Goal: Information Seeking & Learning: Learn about a topic

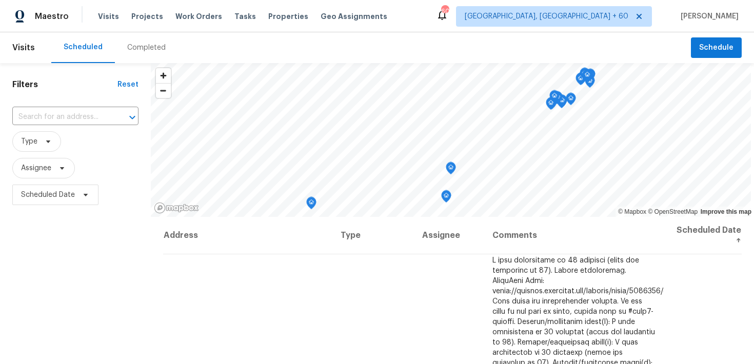
click at [140, 51] on div "Completed" at bounding box center [146, 48] width 38 height 10
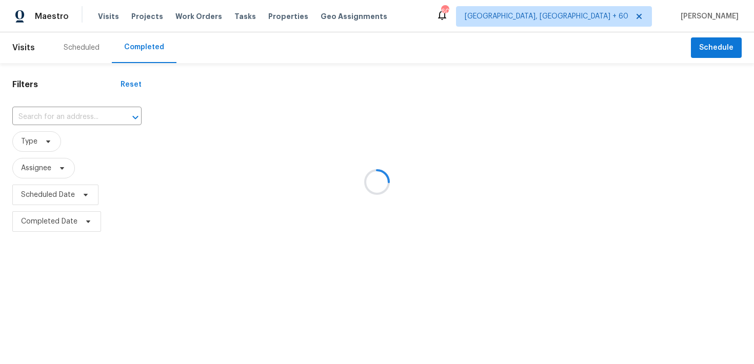
click at [71, 109] on div at bounding box center [377, 182] width 754 height 364
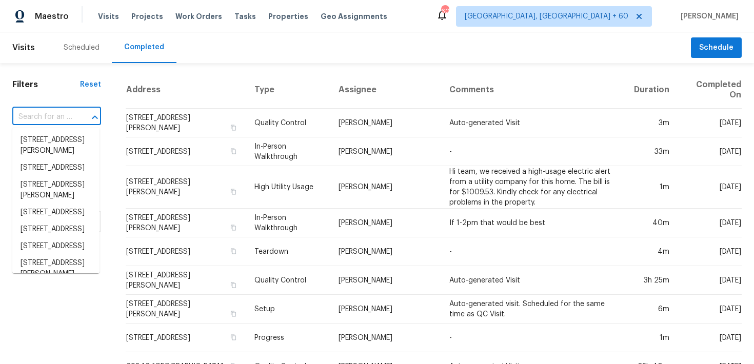
click at [57, 120] on input "text" at bounding box center [42, 117] width 60 height 16
paste input "1434 Hummingbird Ln Seguin, [GEOGRAPHIC_DATA] 78155"
type input "1434 Hummingbird Ln Seguin, [GEOGRAPHIC_DATA] 78155"
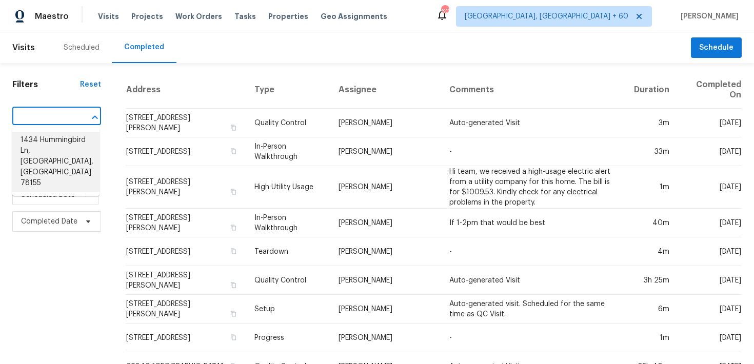
click at [46, 140] on li "1434 Hummingbird Ln, [GEOGRAPHIC_DATA], [GEOGRAPHIC_DATA] 78155" at bounding box center [55, 162] width 87 height 60
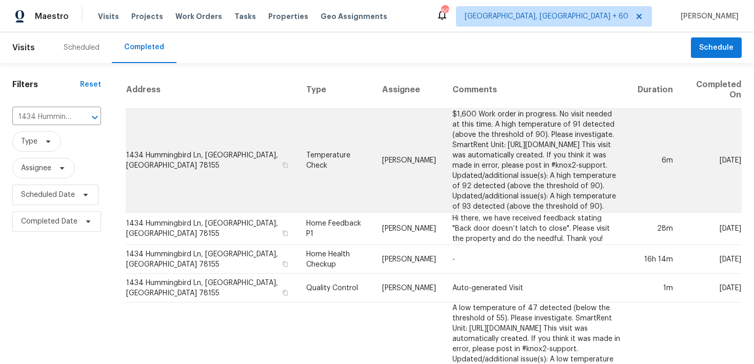
click at [299, 158] on td "Temperature Check" at bounding box center [336, 161] width 76 height 104
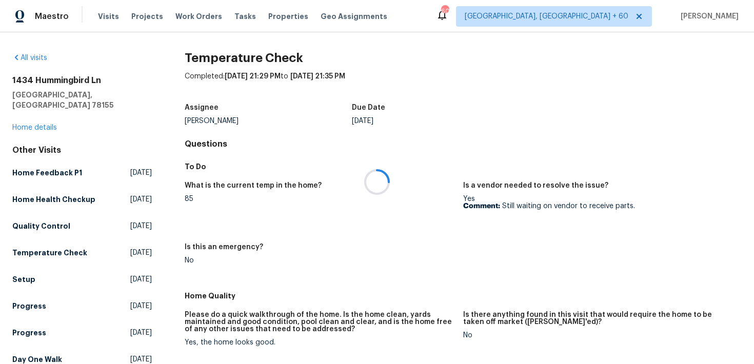
click at [49, 120] on div at bounding box center [377, 182] width 754 height 364
click at [40, 116] on div at bounding box center [377, 182] width 754 height 364
click at [28, 124] on link "Home details" at bounding box center [34, 127] width 45 height 7
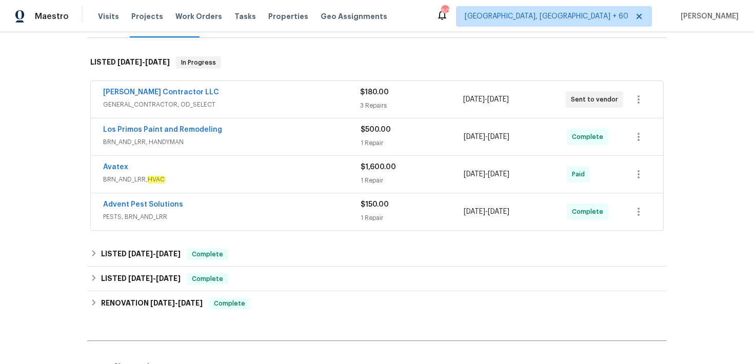
scroll to position [162, 0]
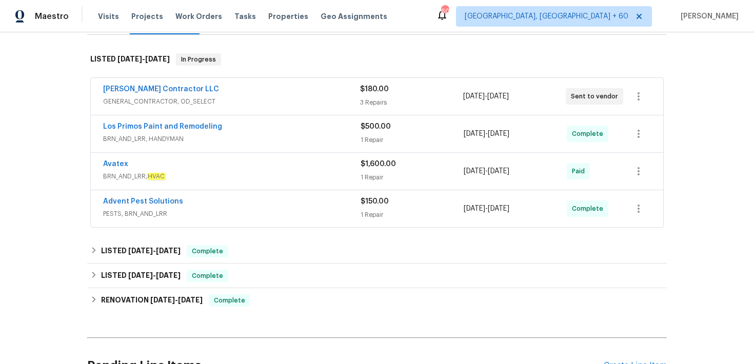
click at [372, 97] on div "3 Repairs" at bounding box center [411, 102] width 103 height 10
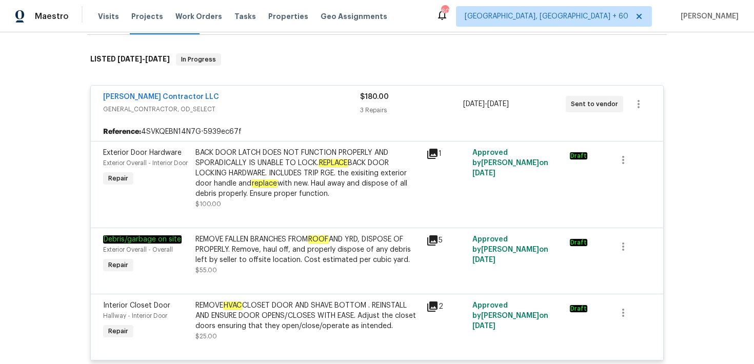
click at [370, 94] on div "$180.00 3 Repairs" at bounding box center [411, 104] width 103 height 25
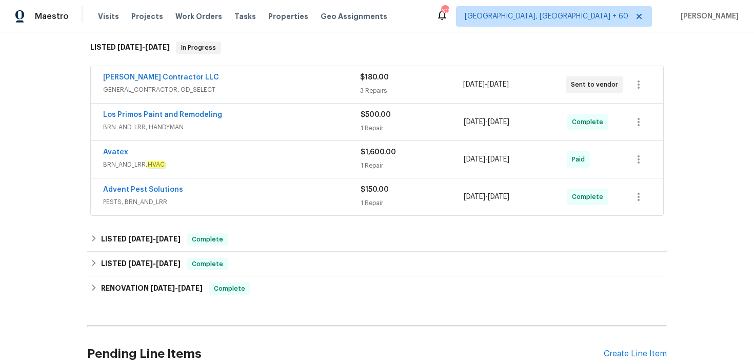
scroll to position [174, 0]
click at [371, 122] on div "1 Repair" at bounding box center [412, 127] width 103 height 10
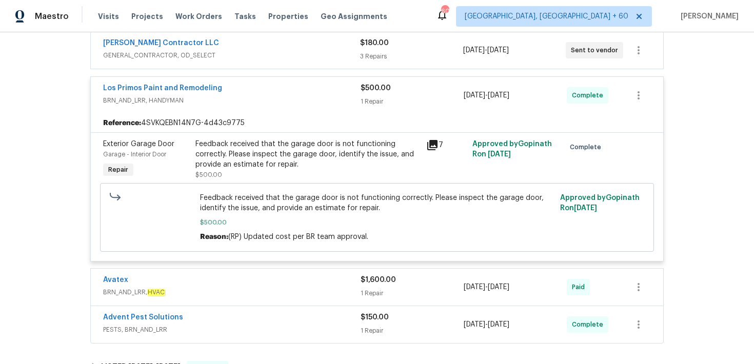
scroll to position [209, 0]
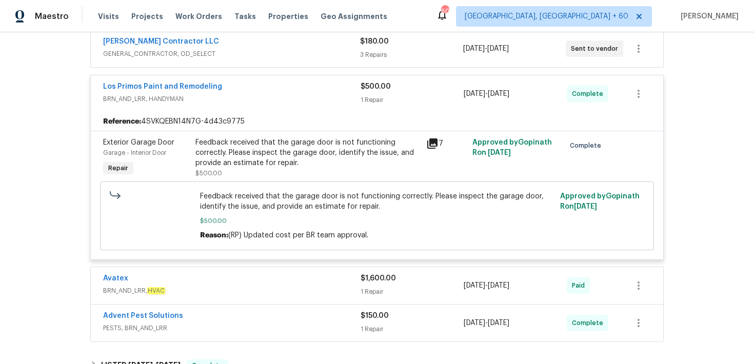
click at [374, 83] on div "$500.00 1 Repair" at bounding box center [412, 94] width 103 height 25
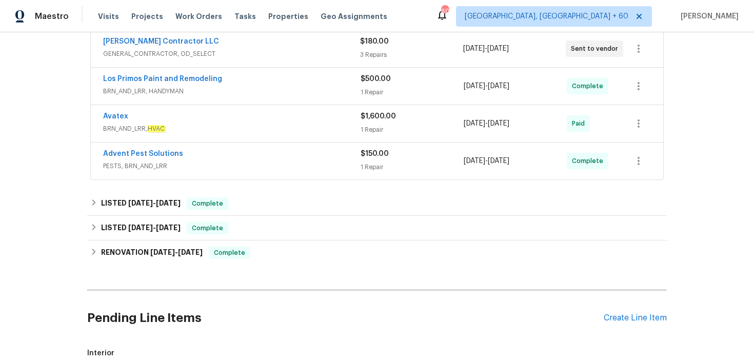
click at [366, 125] on div "1 Repair" at bounding box center [412, 130] width 103 height 10
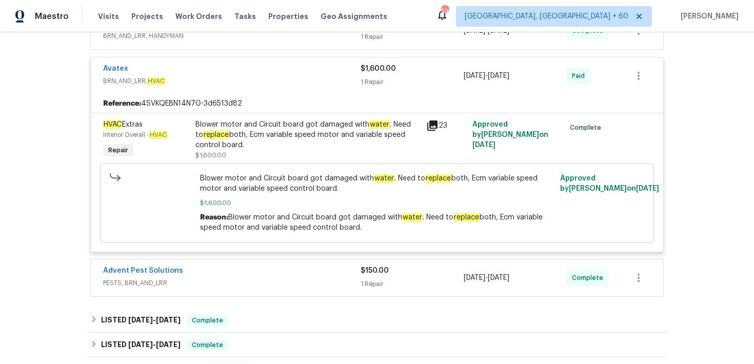
scroll to position [268, 0]
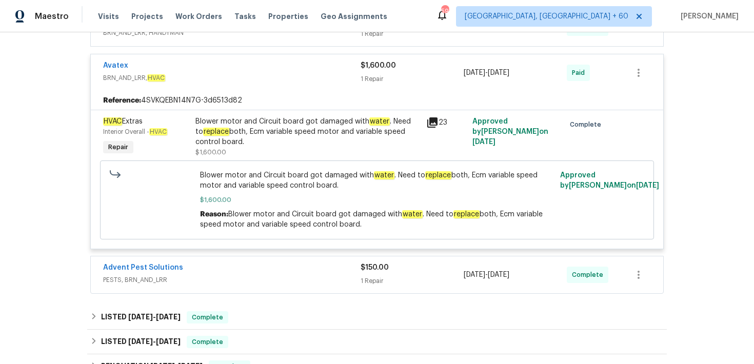
click at [361, 276] on div "1 Repair" at bounding box center [412, 281] width 103 height 10
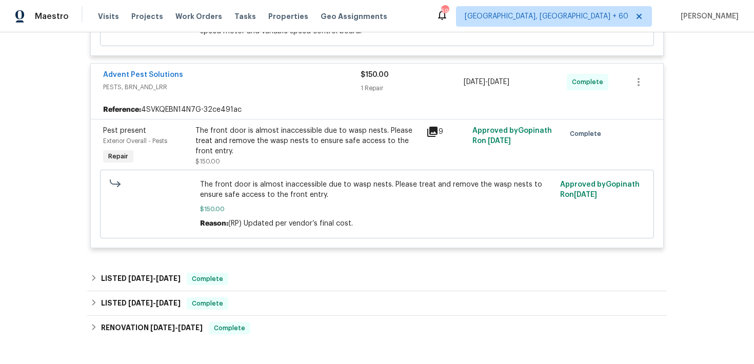
scroll to position [470, 0]
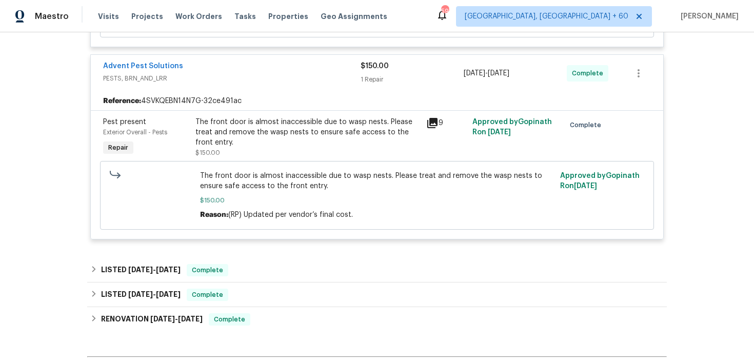
click at [371, 74] on div "1 Repair" at bounding box center [412, 79] width 103 height 10
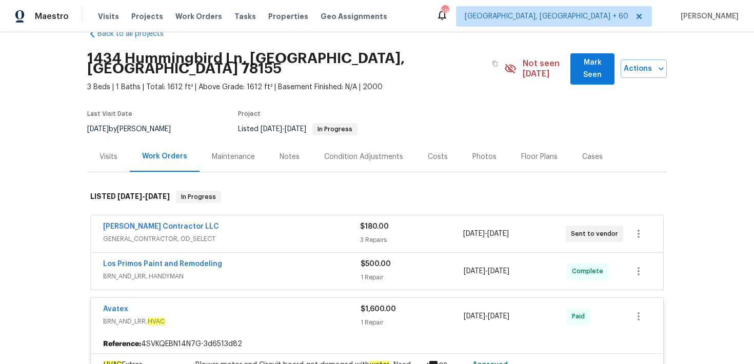
scroll to position [0, 0]
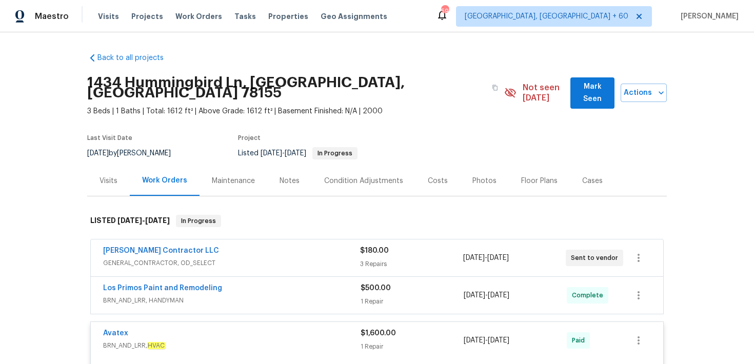
click at [697, 320] on div "Back to all projects [STREET_ADDRESS] 3 Beds | 1 Baths | Total: 1612 ft² | Abov…" at bounding box center [377, 198] width 754 height 332
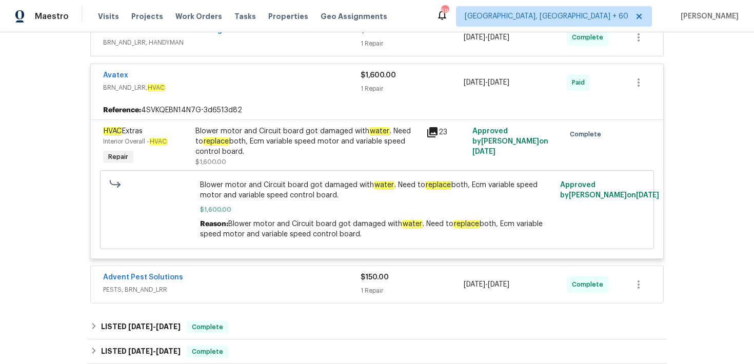
scroll to position [310, 0]
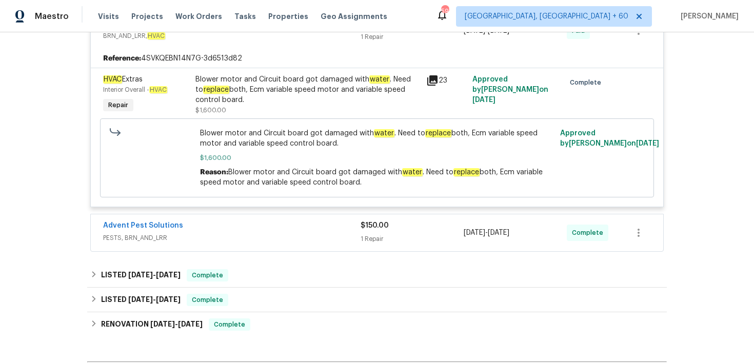
click at [430, 85] on div "23" at bounding box center [446, 94] width 46 height 47
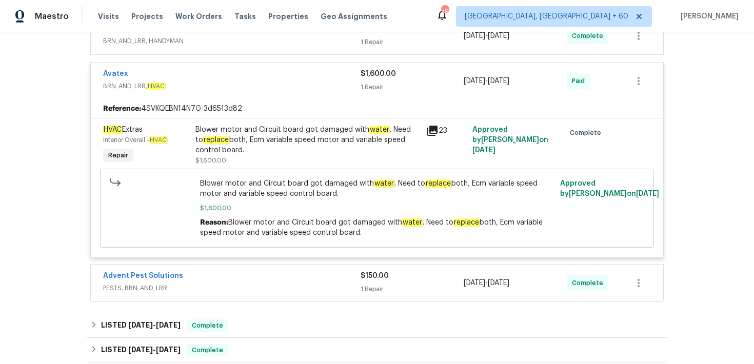
click at [385, 82] on div "$1,600.00 1 Repair" at bounding box center [412, 81] width 103 height 25
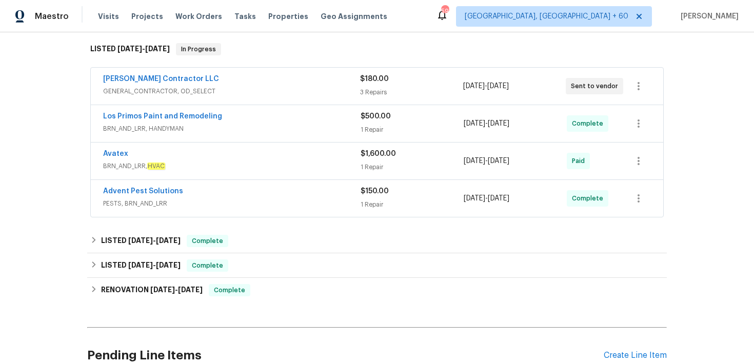
scroll to position [187, 0]
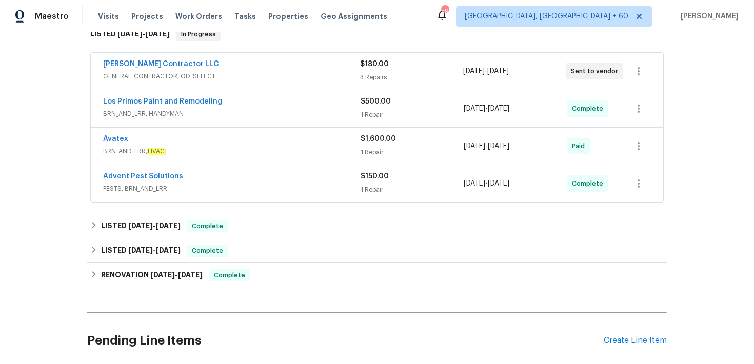
click at [376, 171] on div "$150.00" at bounding box center [412, 176] width 103 height 10
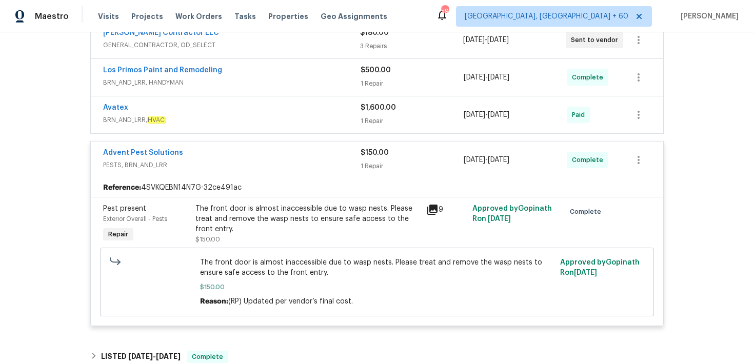
scroll to position [218, 0]
click at [376, 116] on div "1 Repair" at bounding box center [412, 121] width 103 height 10
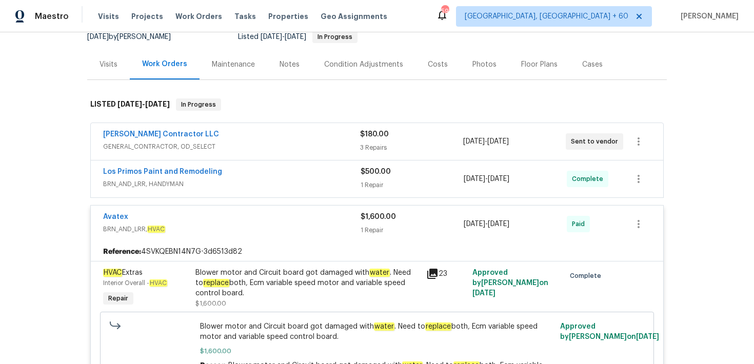
scroll to position [0, 0]
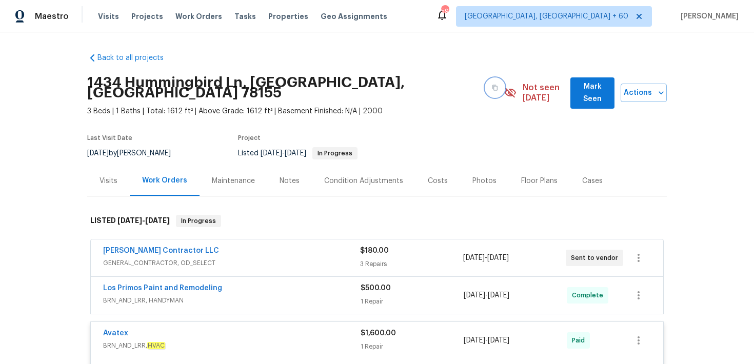
click at [492, 85] on icon "button" at bounding box center [495, 88] width 6 height 6
click at [106, 15] on span "Visits" at bounding box center [108, 16] width 21 height 10
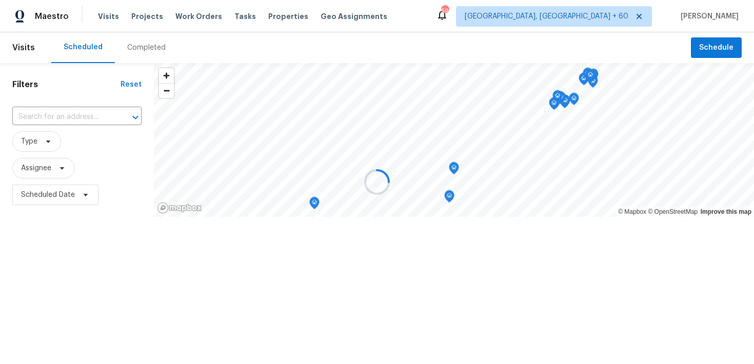
click at [142, 47] on div at bounding box center [377, 182] width 754 height 364
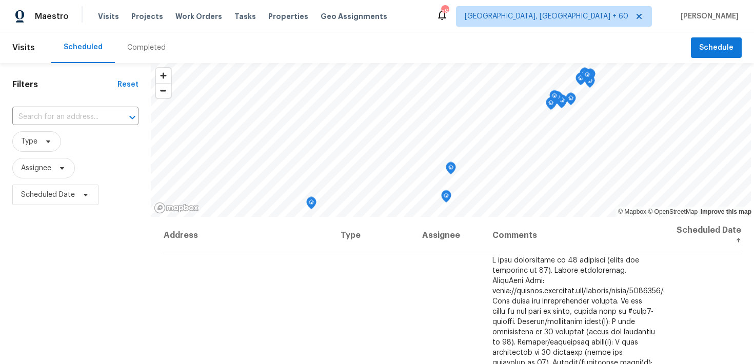
click at [142, 47] on div "Completed" at bounding box center [146, 48] width 38 height 10
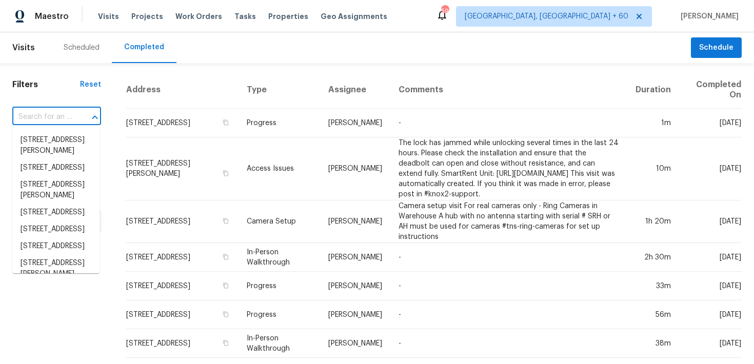
click at [66, 123] on input "text" at bounding box center [42, 117] width 60 height 16
paste input "[STREET_ADDRESS]"
type input "[STREET_ADDRESS]"
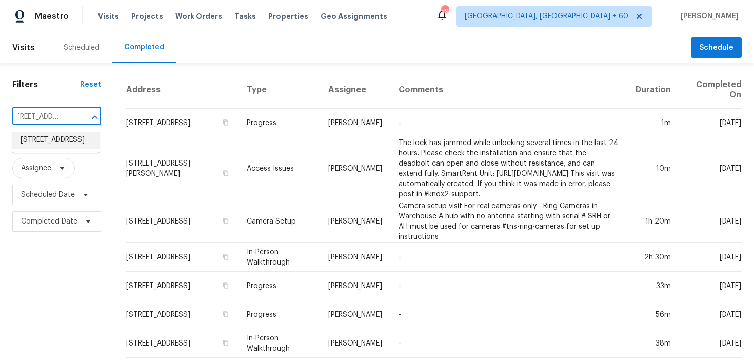
click at [45, 142] on li "[STREET_ADDRESS]" at bounding box center [55, 140] width 87 height 17
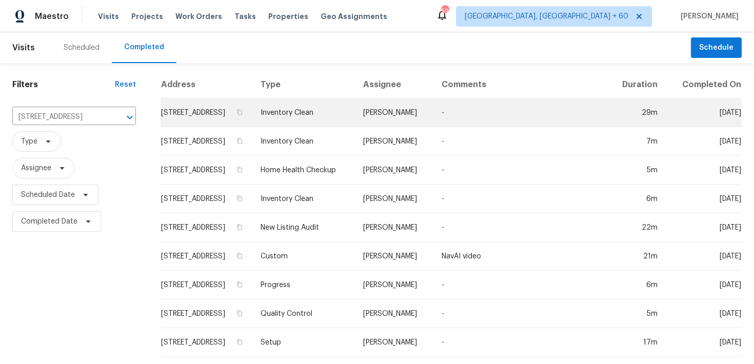
click at [327, 124] on td "Inventory Clean" at bounding box center [303, 112] width 103 height 29
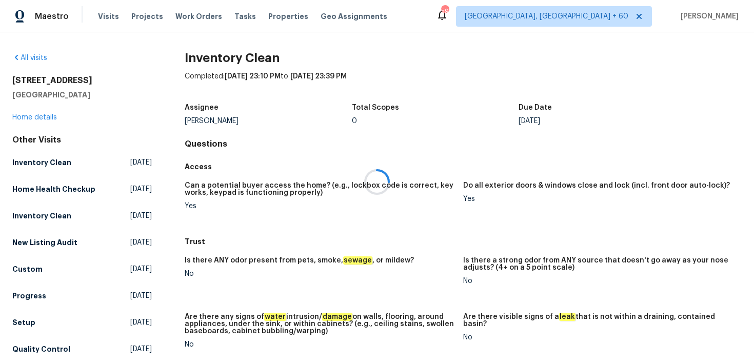
click at [12, 116] on div at bounding box center [377, 182] width 754 height 364
click at [26, 117] on link "Home details" at bounding box center [34, 117] width 45 height 7
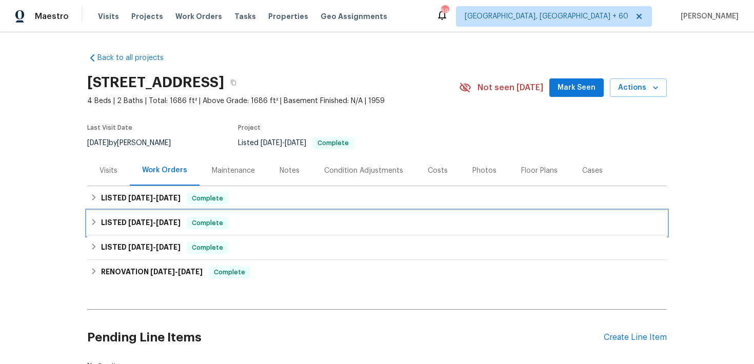
click at [242, 223] on div "LISTED [DATE] - [DATE] Complete" at bounding box center [377, 223] width 574 height 12
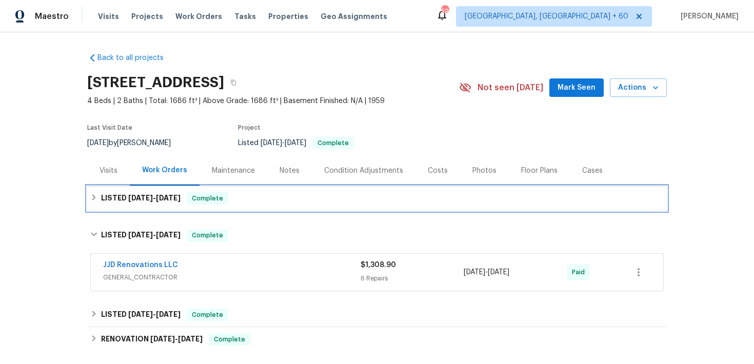
click at [293, 203] on div "LISTED [DATE] - [DATE] Complete" at bounding box center [377, 198] width 574 height 12
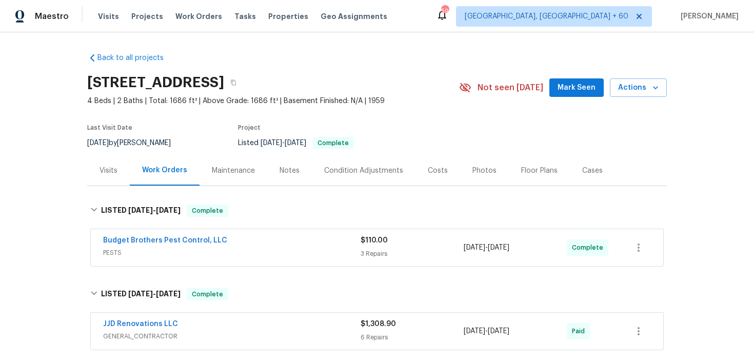
click at [360, 243] on div "Budget Brothers Pest Control, LLC" at bounding box center [232, 241] width 258 height 12
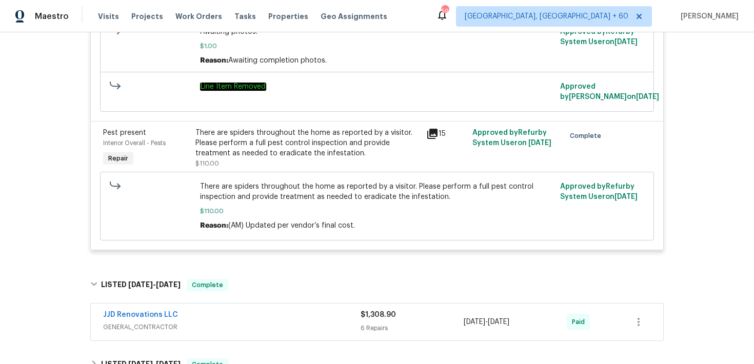
scroll to position [433, 0]
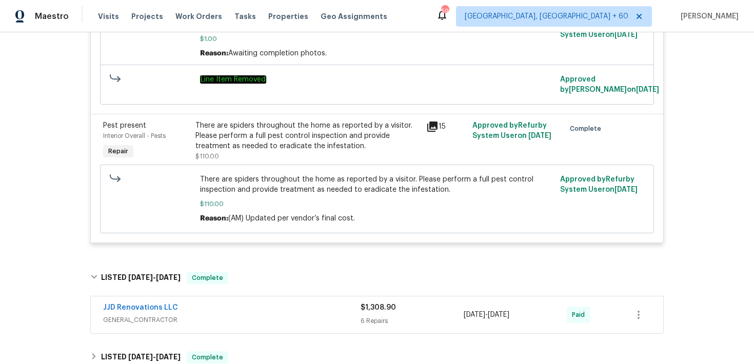
click at [375, 315] on div "$1,308.90 6 Repairs" at bounding box center [412, 315] width 103 height 25
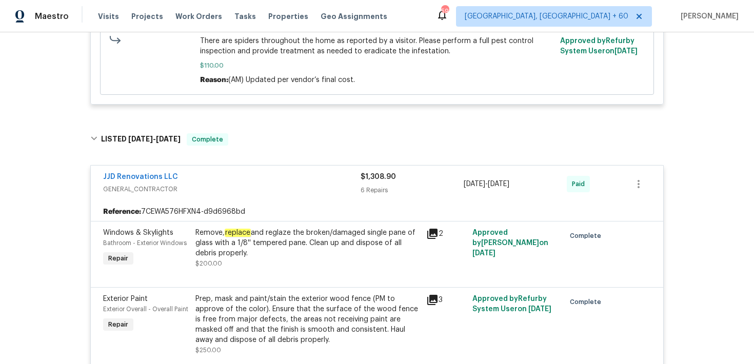
scroll to position [553, 0]
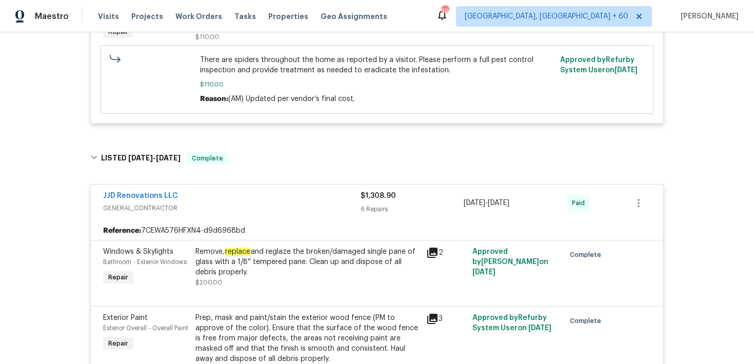
click at [382, 208] on div "6 Repairs" at bounding box center [412, 209] width 103 height 10
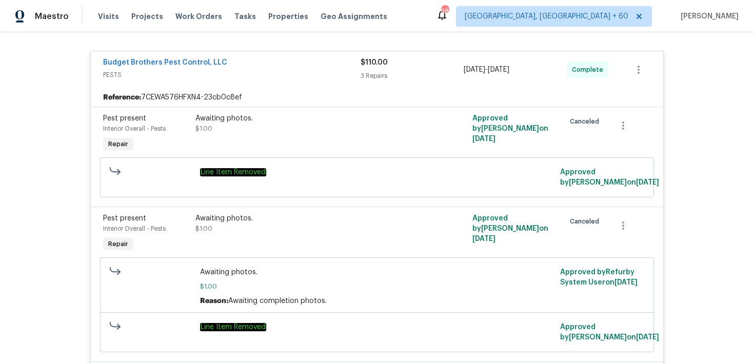
scroll to position [184, 0]
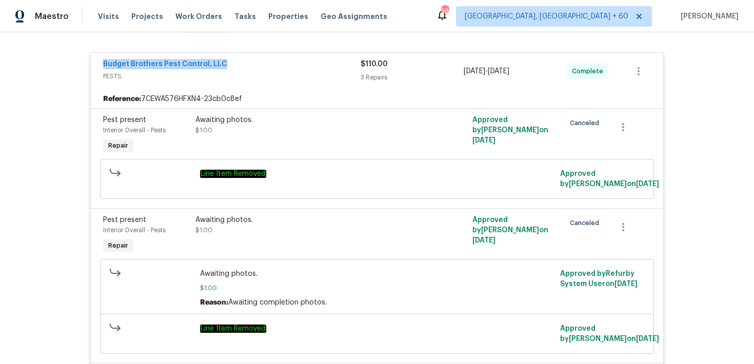
drag, startPoint x: 98, startPoint y: 64, endPoint x: 222, endPoint y: 67, distance: 123.2
click at [222, 67] on div "Budget Brothers Pest Control, LLC PESTS $110.00 3 Repairs [DATE] - [DATE] Compl…" at bounding box center [377, 71] width 572 height 37
copy link "Budget Brothers Pest Control, LLC"
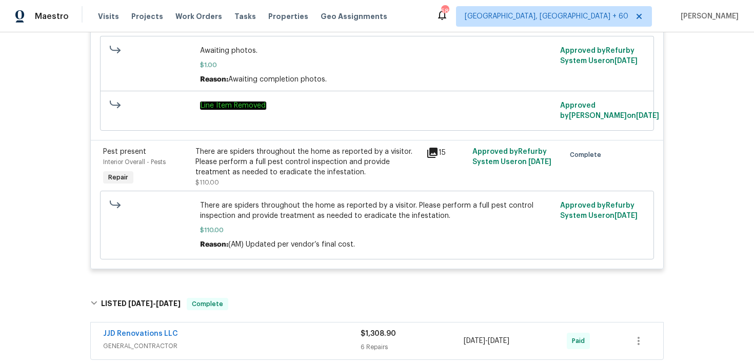
scroll to position [0, 0]
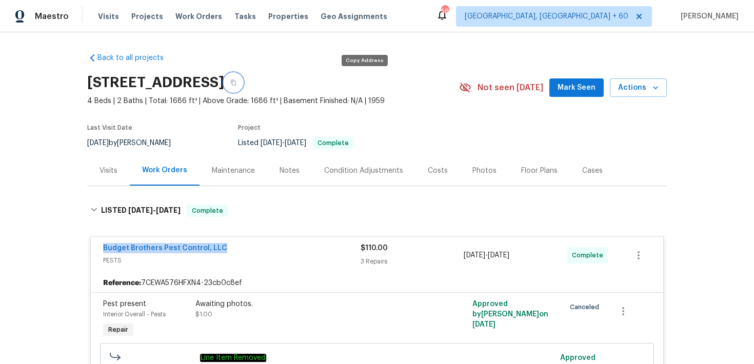
click at [236, 83] on icon "button" at bounding box center [233, 83] width 6 height 6
click at [236, 80] on icon "button" at bounding box center [233, 83] width 5 height 6
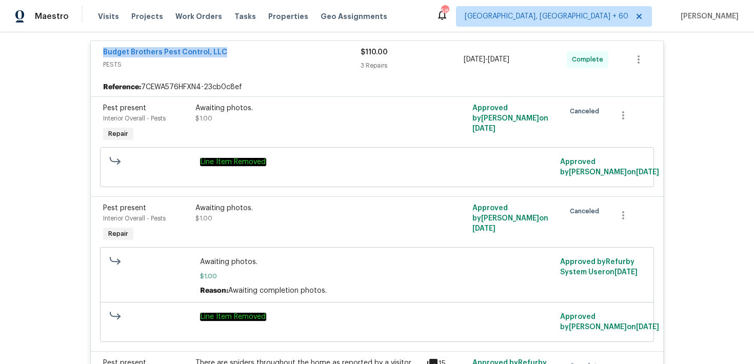
scroll to position [180, 0]
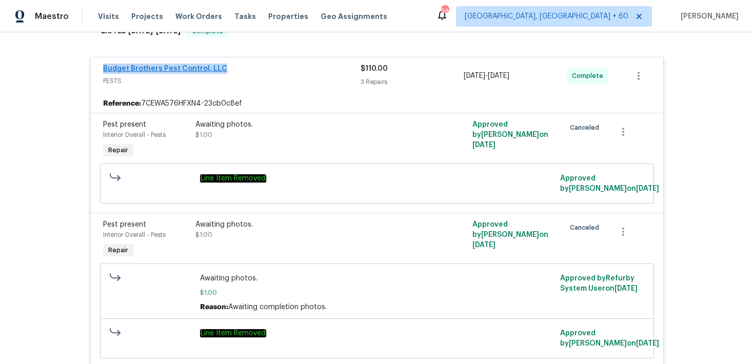
copy link "Budget Brothers Pest Control, LLC"
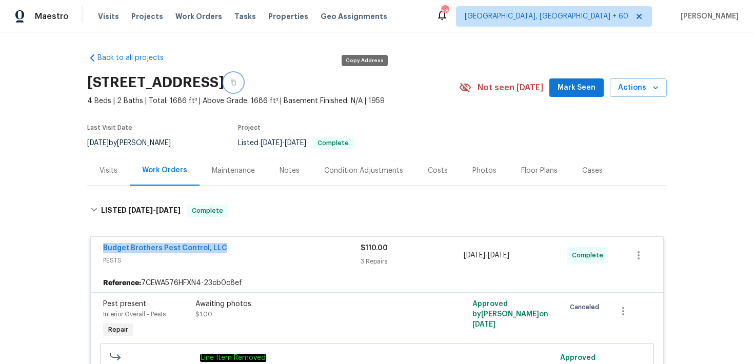
click at [243, 87] on button "button" at bounding box center [233, 82] width 18 height 18
click at [102, 19] on span "Visits" at bounding box center [108, 16] width 21 height 10
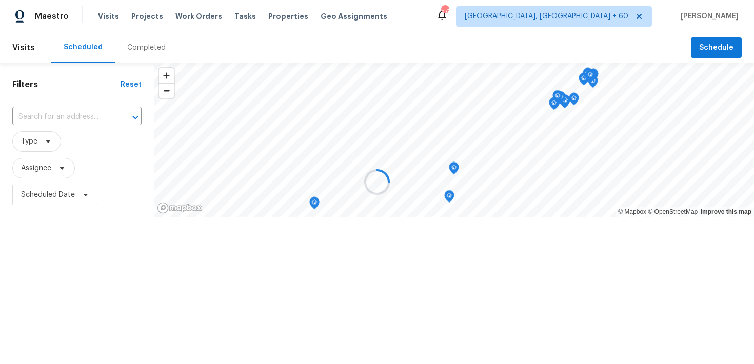
click at [142, 47] on div at bounding box center [377, 182] width 754 height 364
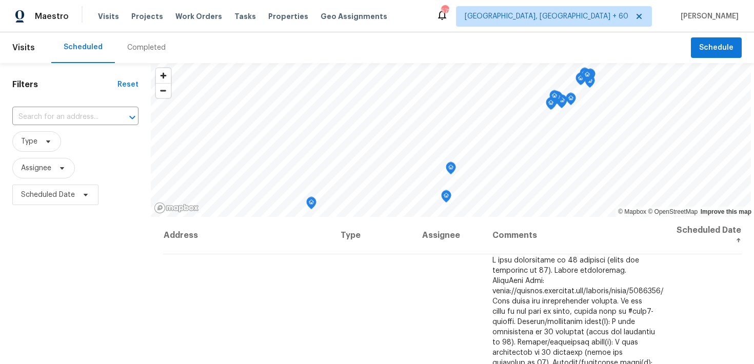
click at [142, 47] on div "Completed" at bounding box center [146, 48] width 38 height 10
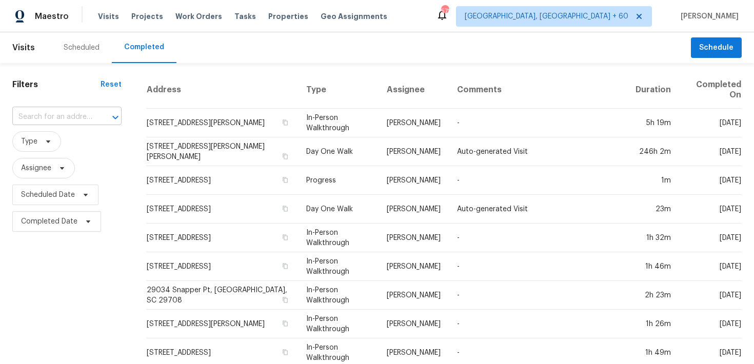
click at [73, 118] on input "text" at bounding box center [52, 117] width 81 height 16
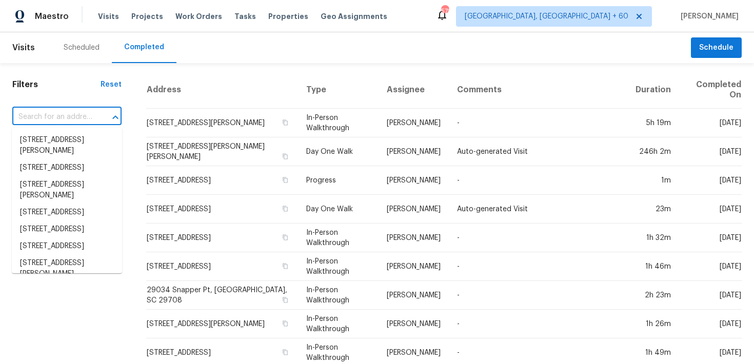
paste input "[STREET_ADDRESS][PERSON_NAME][PERSON_NAME]"
type input "[STREET_ADDRESS][PERSON_NAME][PERSON_NAME]"
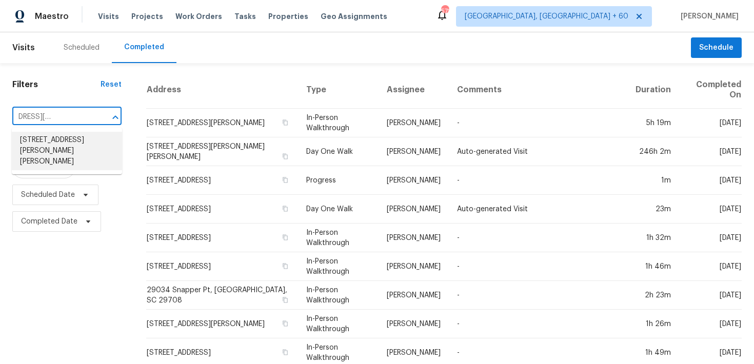
click at [60, 142] on li "[STREET_ADDRESS][PERSON_NAME][PERSON_NAME]" at bounding box center [67, 151] width 110 height 38
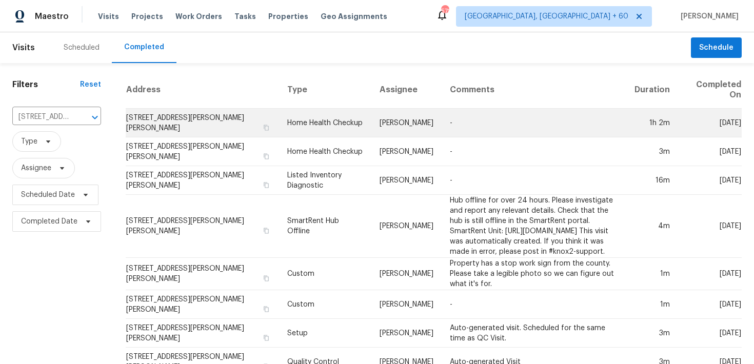
click at [298, 117] on td "Home Health Checkup" at bounding box center [325, 123] width 93 height 29
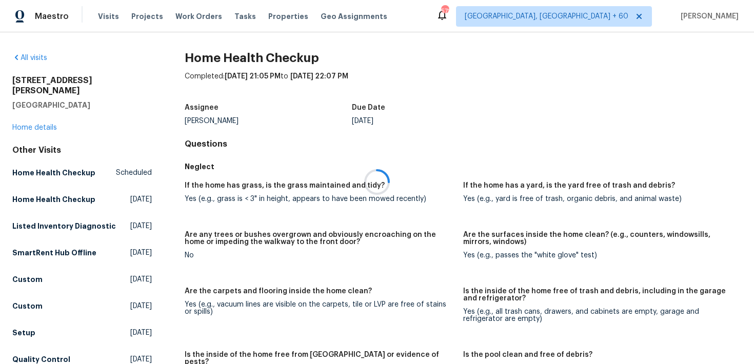
click at [17, 123] on div at bounding box center [377, 182] width 754 height 364
click at [20, 122] on div at bounding box center [377, 182] width 754 height 364
click at [24, 117] on div at bounding box center [377, 182] width 754 height 364
click at [24, 124] on link "Home details" at bounding box center [34, 127] width 45 height 7
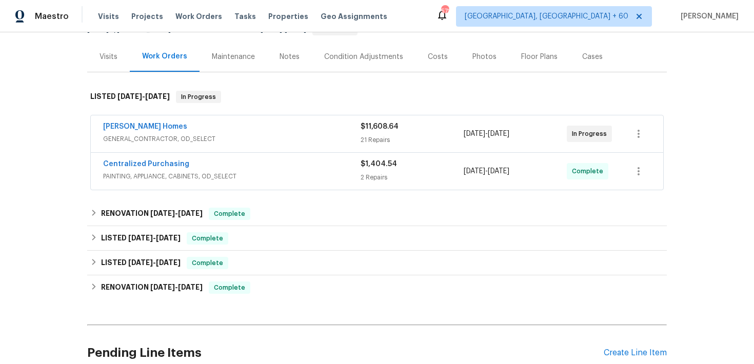
scroll to position [134, 0]
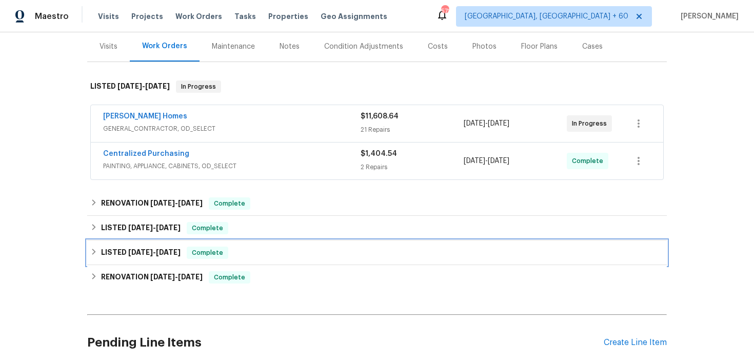
click at [284, 247] on div "LISTED [DATE] - [DATE] Complete" at bounding box center [377, 253] width 574 height 12
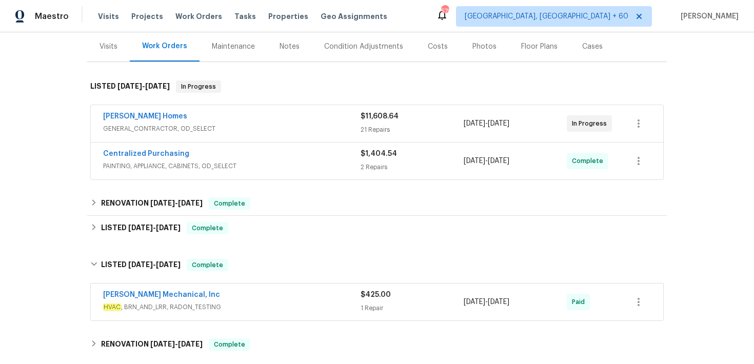
click at [368, 291] on div "$425.00 1 Repair" at bounding box center [412, 302] width 103 height 25
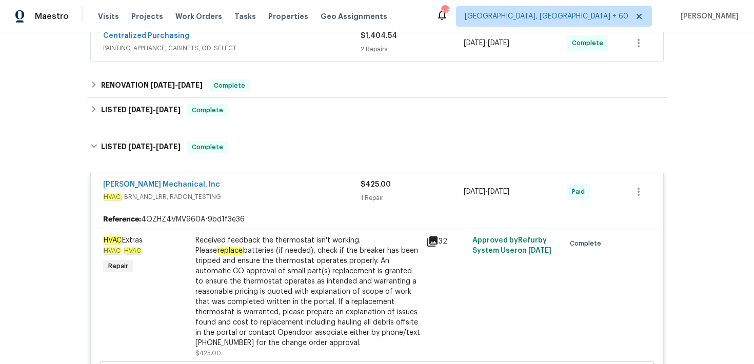
scroll to position [246, 0]
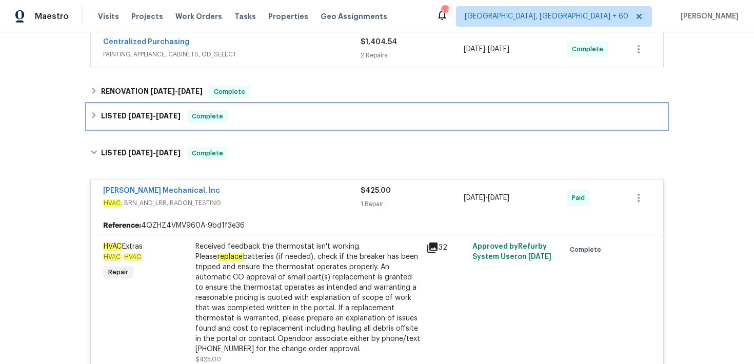
click at [288, 110] on div "LISTED [DATE] - [DATE] Complete" at bounding box center [377, 116] width 574 height 12
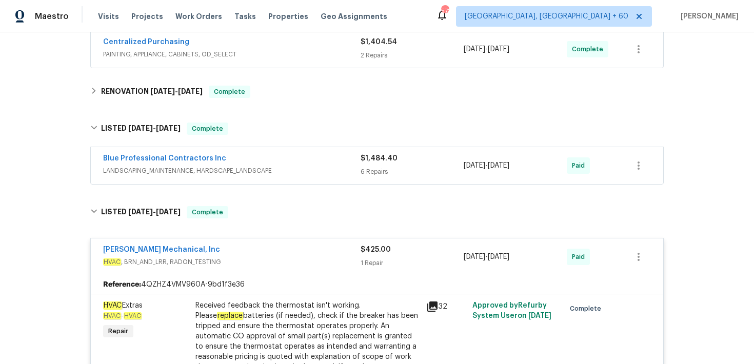
click at [348, 166] on span "LANDSCAPING_MAINTENANCE, HARDSCAPE_LANDSCAPE" at bounding box center [232, 171] width 258 height 10
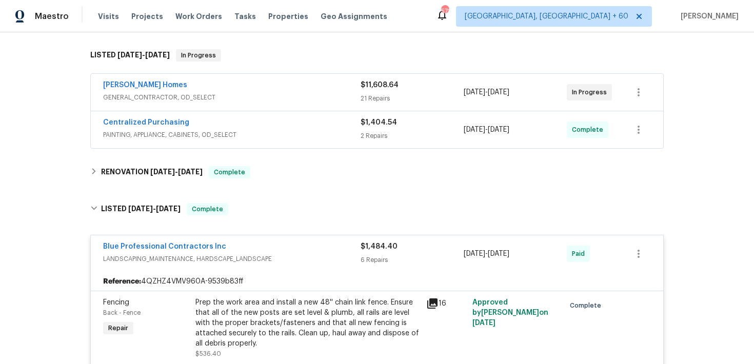
scroll to position [163, 0]
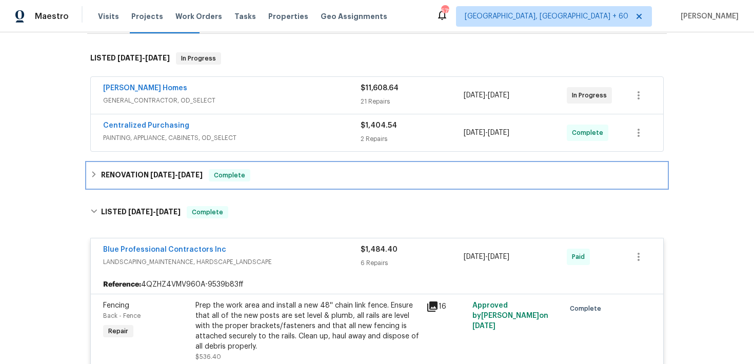
click at [309, 163] on div "RENOVATION [DATE] - [DATE] Complete" at bounding box center [377, 175] width 580 height 25
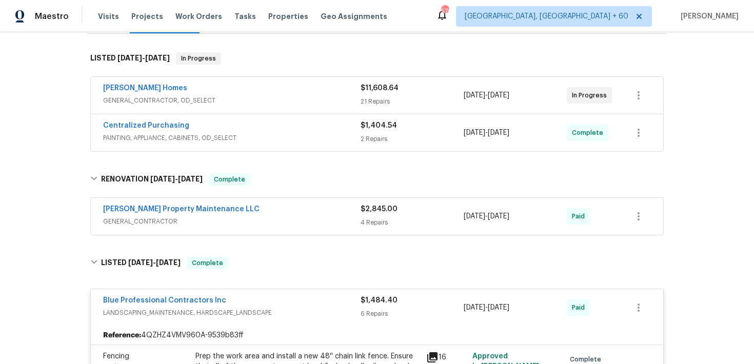
click at [367, 218] on div "4 Repairs" at bounding box center [412, 223] width 103 height 10
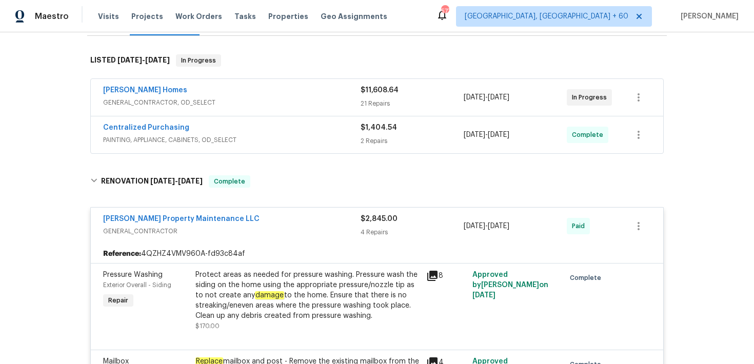
scroll to position [149, 0]
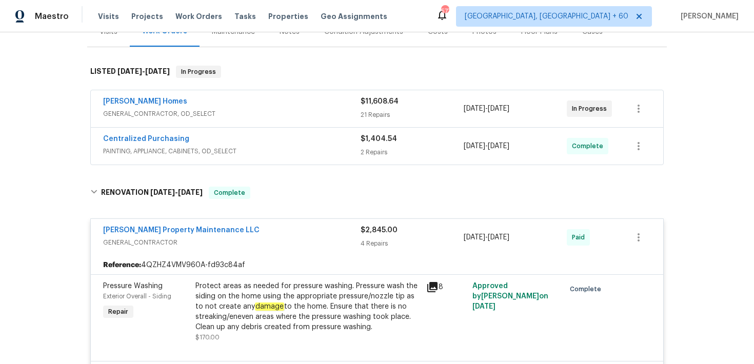
click at [379, 134] on div "$1,404.54 2 Repairs" at bounding box center [412, 146] width 103 height 25
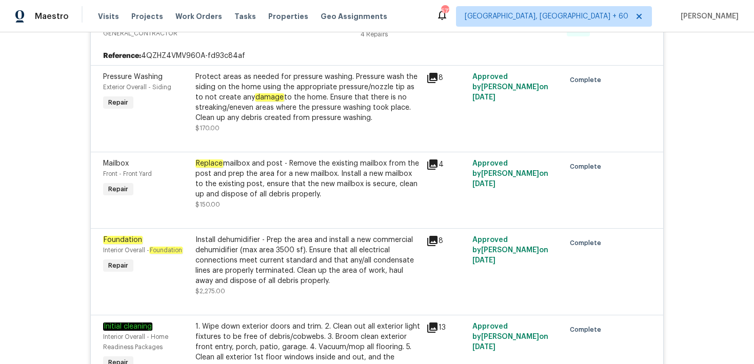
scroll to position [547, 0]
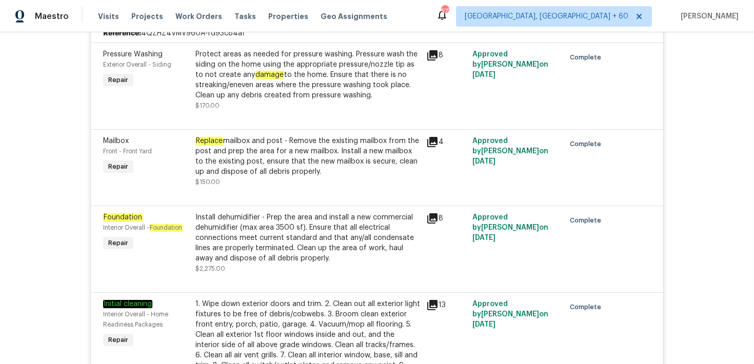
click at [422, 219] on div "Install dehumidifier - Prep the area and install a new commercial dehumidifier …" at bounding box center [307, 243] width 231 height 68
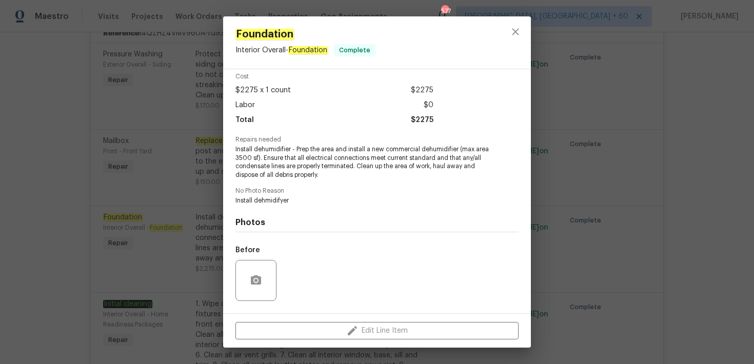
scroll to position [108, 0]
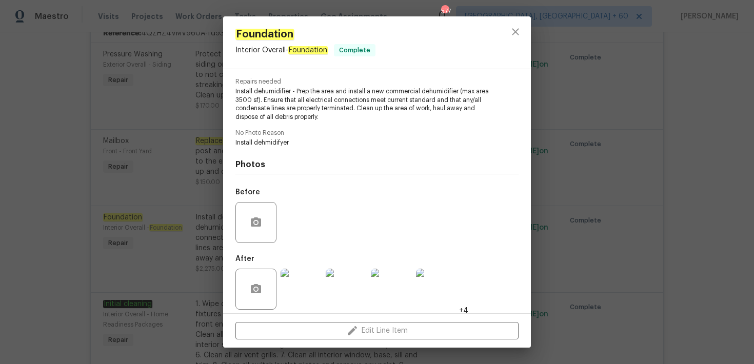
click at [302, 273] on img at bounding box center [301, 289] width 41 height 41
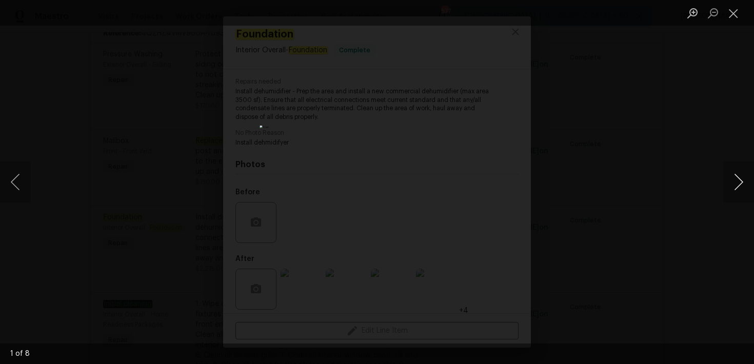
click at [732, 187] on button "Next image" at bounding box center [738, 182] width 31 height 41
click at [731, 188] on button "Next image" at bounding box center [738, 182] width 31 height 41
click at [16, 194] on button "Previous image" at bounding box center [15, 182] width 31 height 41
click at [23, 181] on button "Previous image" at bounding box center [15, 182] width 31 height 41
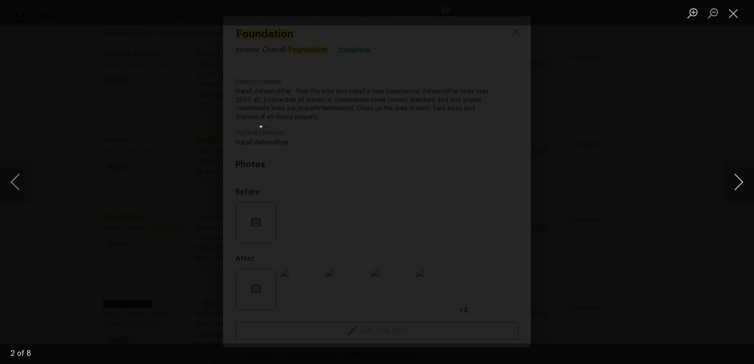
click at [747, 185] on button "Next image" at bounding box center [738, 182] width 31 height 41
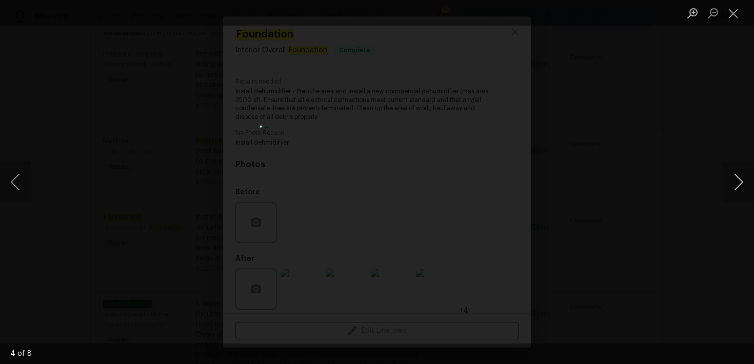
click at [747, 185] on button "Next image" at bounding box center [738, 182] width 31 height 41
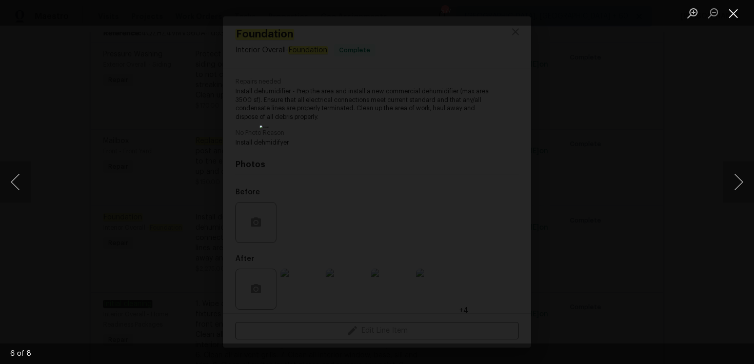
click at [739, 21] on button "Close lightbox" at bounding box center [733, 13] width 21 height 18
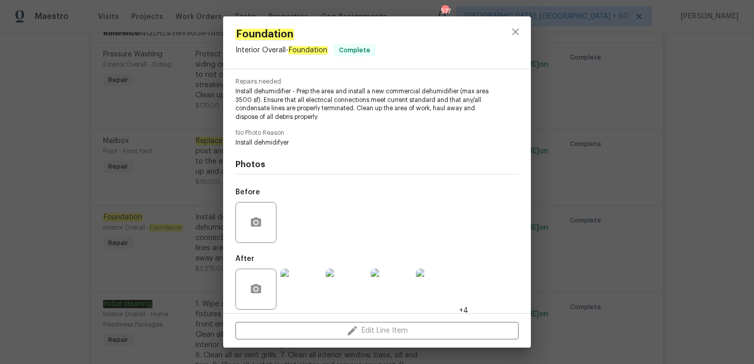
click at [56, 153] on div "Foundation Interior Overall - Foundation Complete Vendor [PERSON_NAME] Property…" at bounding box center [377, 182] width 754 height 364
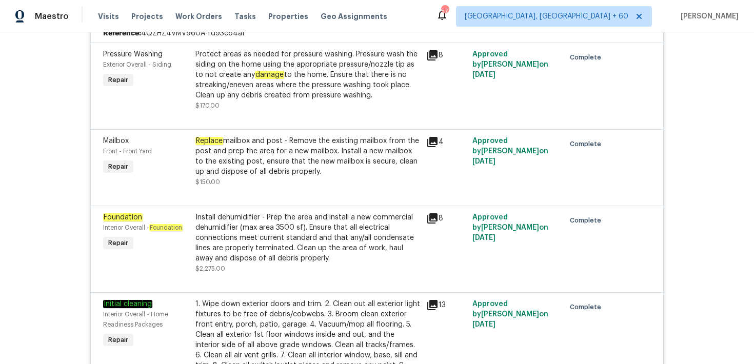
click at [221, 218] on div "Install dehumidifier - Prep the area and install a new commercial dehumidifier …" at bounding box center [307, 237] width 225 height 51
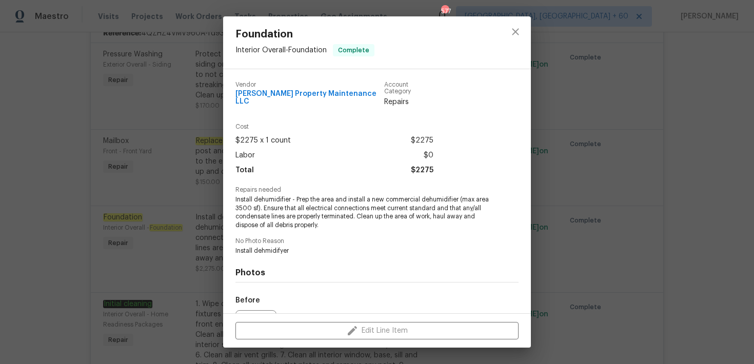
click at [221, 218] on div "Foundation Interior Overall - Foundation Complete Vendor [PERSON_NAME] Property…" at bounding box center [377, 182] width 754 height 364
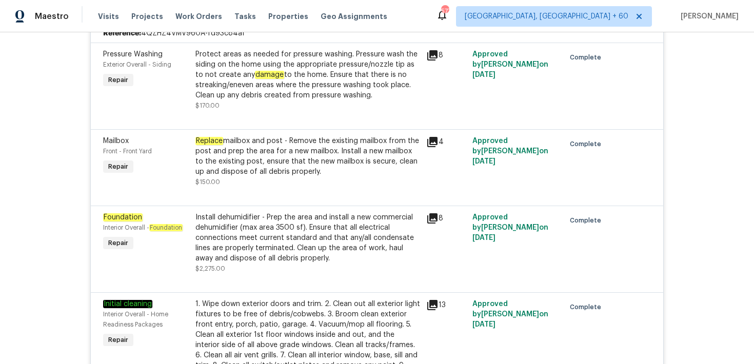
click at [221, 218] on div "Install dehumidifier - Prep the area and install a new commercial dehumidifier …" at bounding box center [307, 237] width 225 height 51
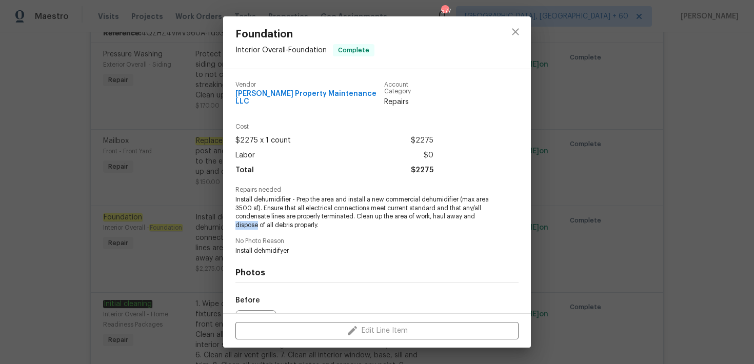
click at [221, 218] on div "Foundation Interior Overall - Foundation Complete Vendor [PERSON_NAME] Property…" at bounding box center [377, 182] width 754 height 364
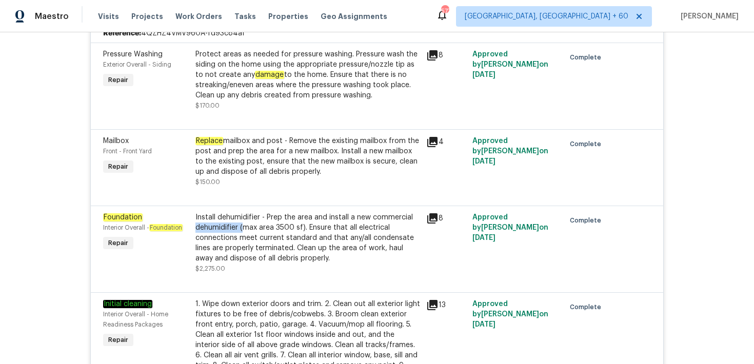
drag, startPoint x: 195, startPoint y: 218, endPoint x: 241, endPoint y: 221, distance: 45.8
click at [241, 221] on div "Install dehumidifier - Prep the area and install a new commercial dehumidifier …" at bounding box center [307, 237] width 225 height 51
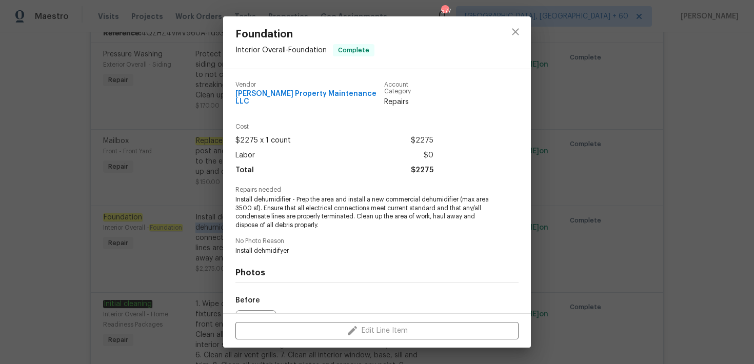
copy div "dehumidifier ("
click at [206, 126] on div "Foundation Interior Overall - Foundation Complete Vendor [PERSON_NAME] Property…" at bounding box center [377, 182] width 754 height 364
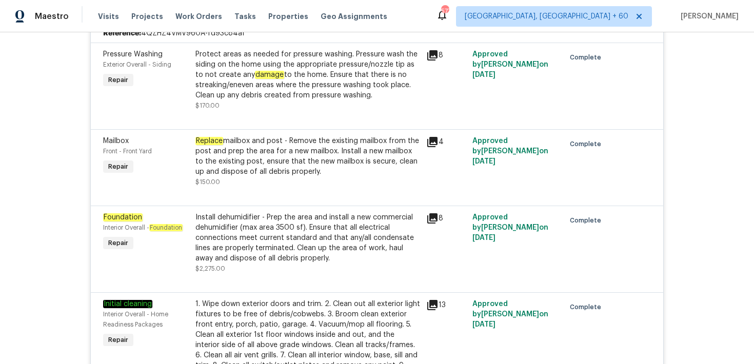
scroll to position [0, 0]
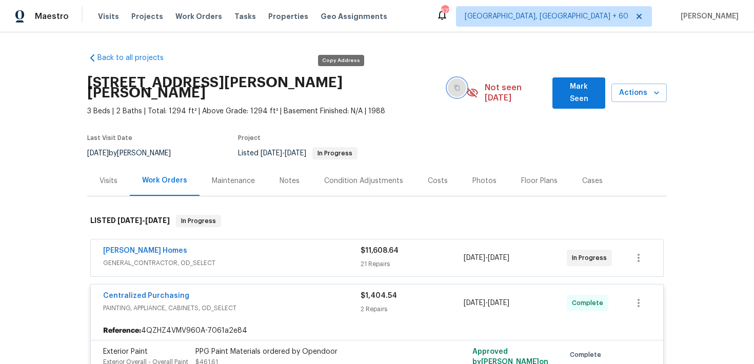
click at [454, 85] on icon "button" at bounding box center [457, 88] width 6 height 6
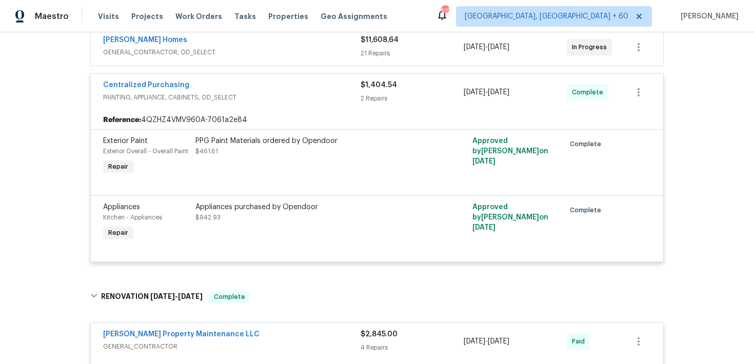
scroll to position [207, 0]
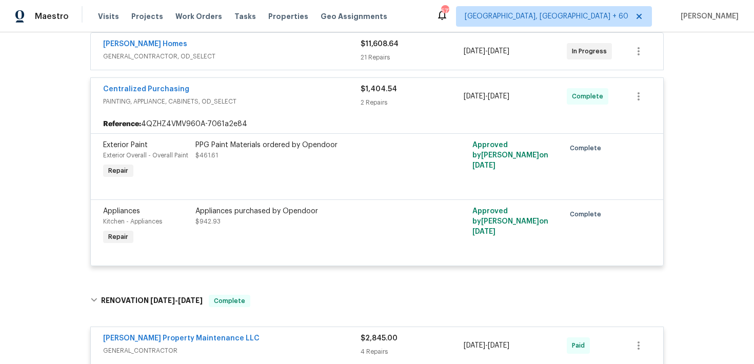
click at [373, 52] on div "21 Repairs" at bounding box center [412, 57] width 103 height 10
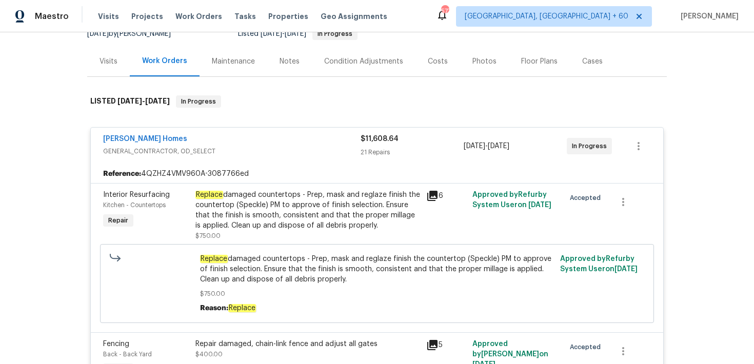
scroll to position [107, 0]
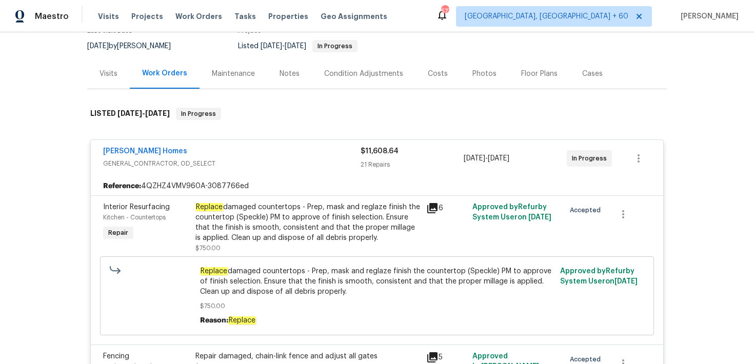
click at [382, 148] on span "$11,608.64" at bounding box center [380, 151] width 38 height 7
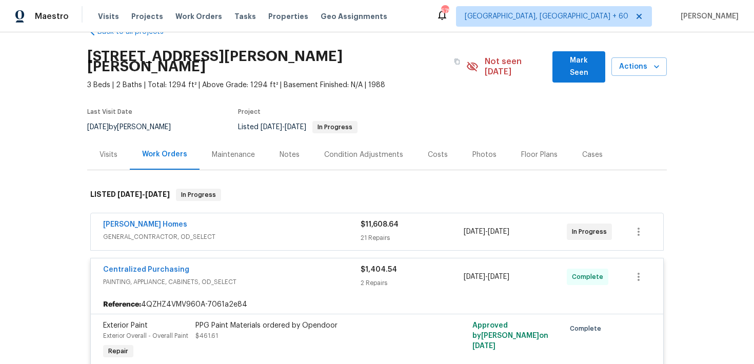
scroll to position [0, 0]
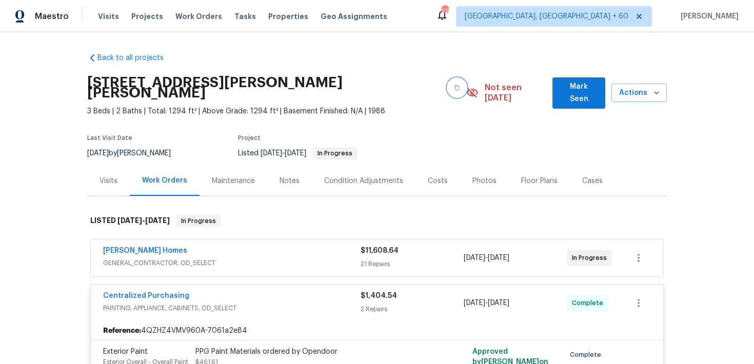
click at [448, 78] on button "button" at bounding box center [457, 87] width 18 height 18
click at [105, 16] on span "Visits" at bounding box center [108, 16] width 21 height 10
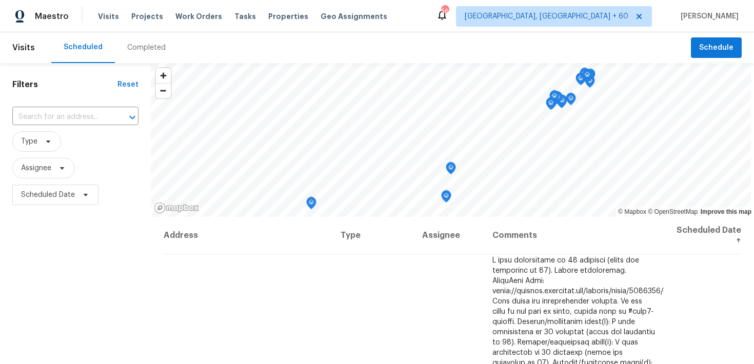
click at [143, 49] on div "Completed" at bounding box center [146, 48] width 38 height 10
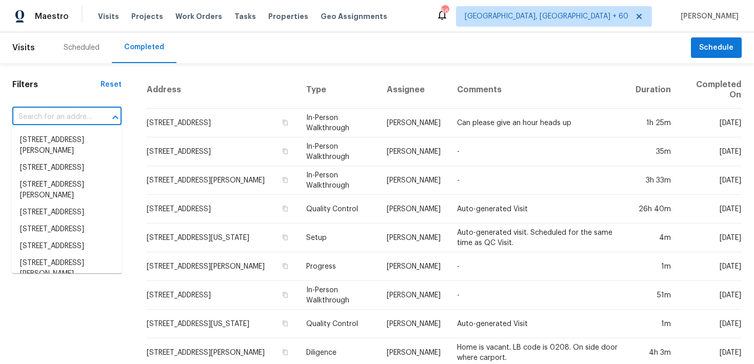
click at [57, 119] on input "text" at bounding box center [52, 117] width 81 height 16
paste input "[STREET_ADDRESS]"
type input "[STREET_ADDRESS]"
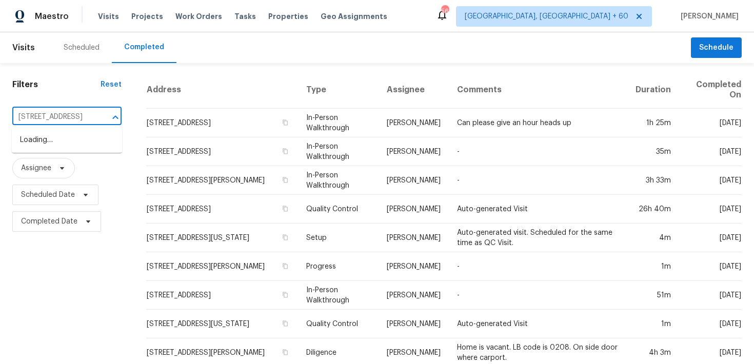
scroll to position [0, 43]
click at [38, 145] on li "[STREET_ADDRESS]" at bounding box center [67, 140] width 110 height 17
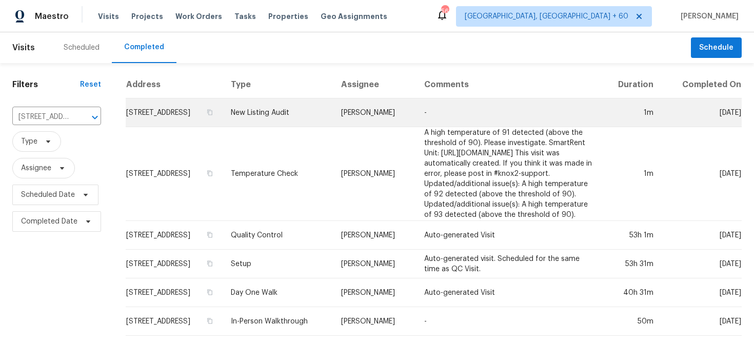
click at [281, 118] on td "New Listing Audit" at bounding box center [278, 112] width 110 height 29
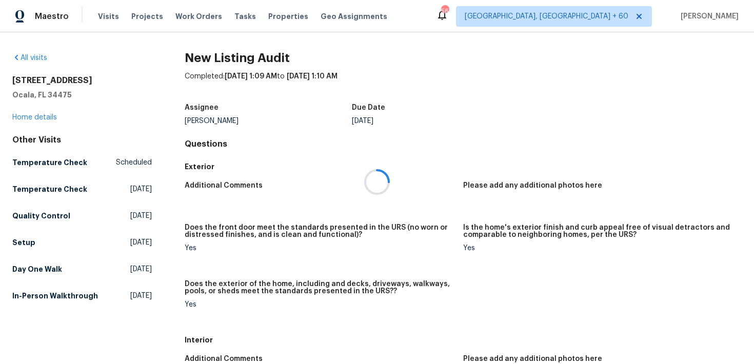
click at [27, 120] on div at bounding box center [377, 182] width 754 height 364
click at [26, 119] on div at bounding box center [377, 182] width 754 height 364
click at [27, 117] on link "Home details" at bounding box center [34, 117] width 45 height 7
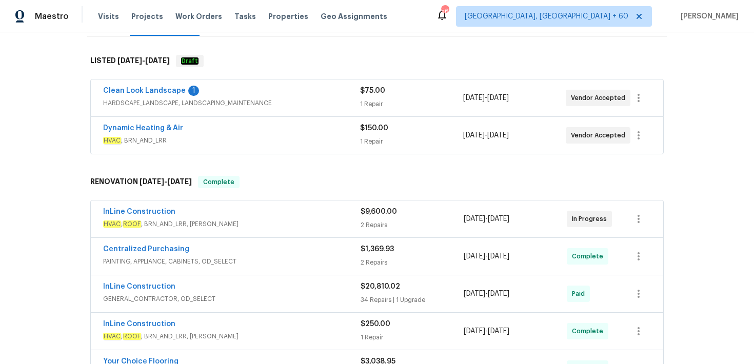
scroll to position [141, 0]
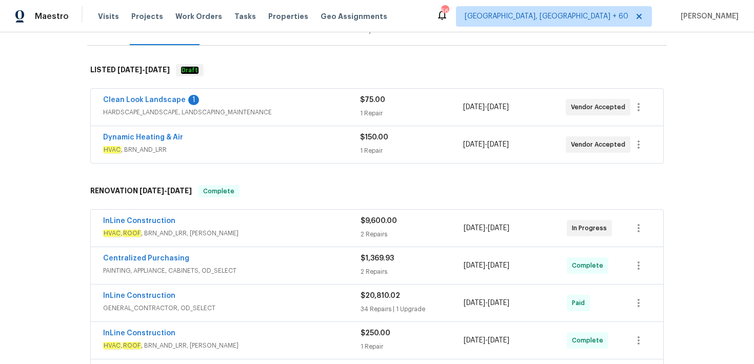
click at [369, 115] on div "1 Repair" at bounding box center [411, 113] width 103 height 10
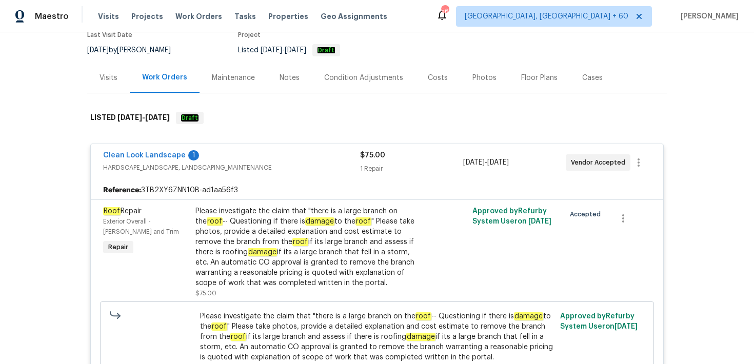
click at [366, 161] on div "$75.00 1 Repair" at bounding box center [411, 162] width 103 height 25
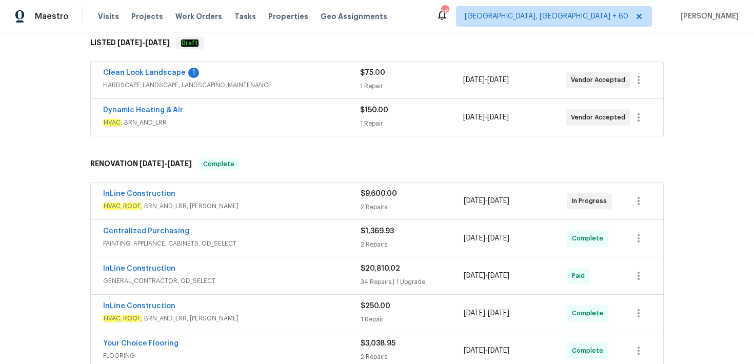
scroll to position [183, 0]
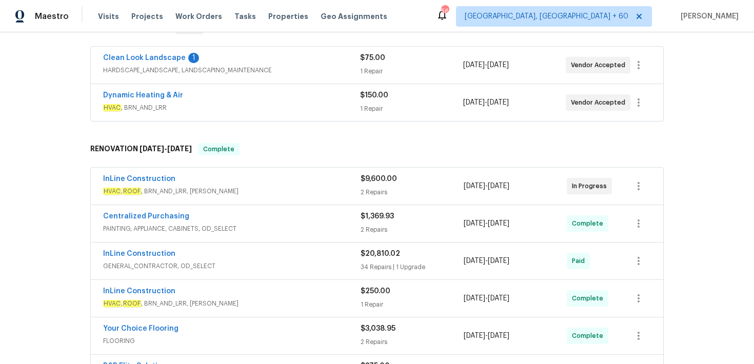
click at [376, 115] on div "Dynamic Heating & Air HVAC , BRN_AND_LRR $150.00 1 Repair [DATE] - [DATE] Vendo…" at bounding box center [377, 102] width 572 height 37
click at [374, 106] on div "1 Repair" at bounding box center [411, 109] width 103 height 10
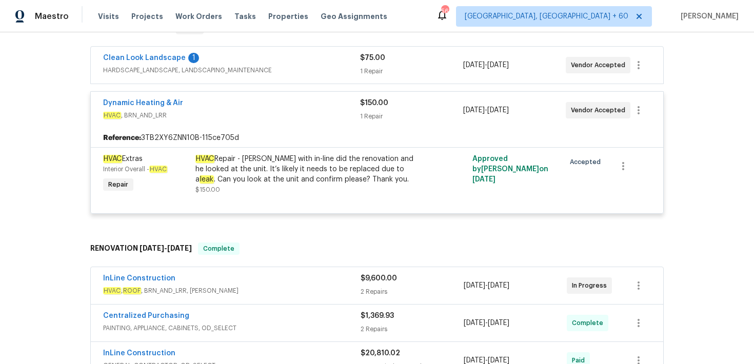
click at [372, 113] on div "1 Repair" at bounding box center [411, 116] width 103 height 10
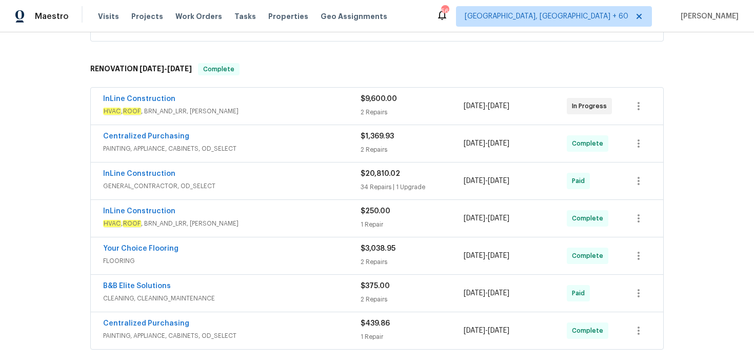
scroll to position [273, 0]
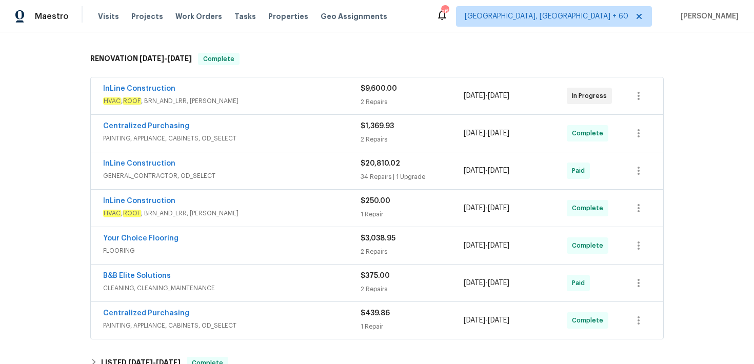
click at [373, 104] on div "2 Repairs" at bounding box center [412, 102] width 103 height 10
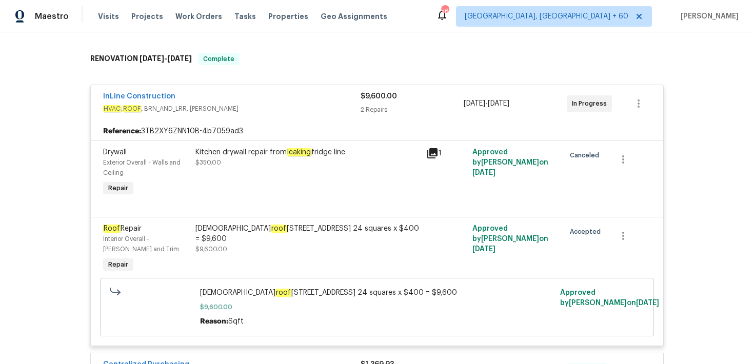
click at [373, 104] on div "$9,600.00 2 Repairs" at bounding box center [412, 103] width 103 height 25
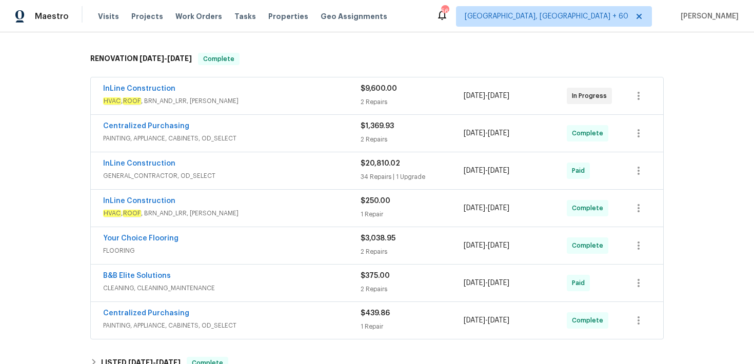
scroll to position [306, 0]
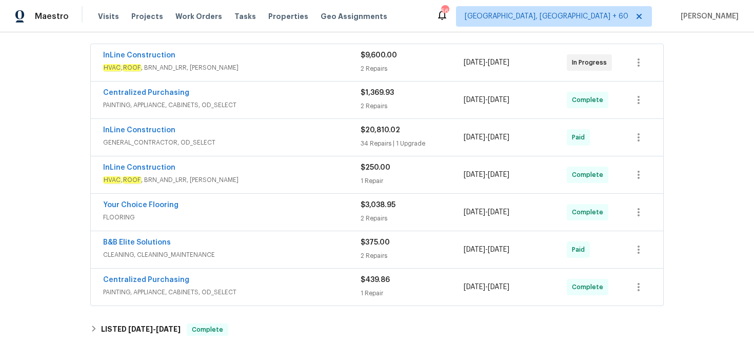
click at [370, 100] on div "$1,369.93 2 Repairs" at bounding box center [412, 100] width 103 height 25
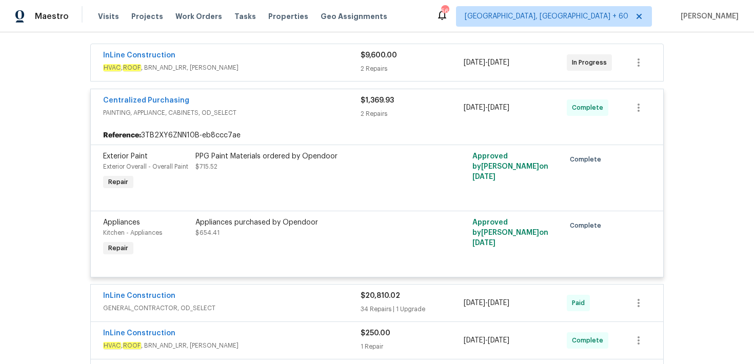
click at [370, 100] on span "$1,369.93" at bounding box center [377, 100] width 33 height 7
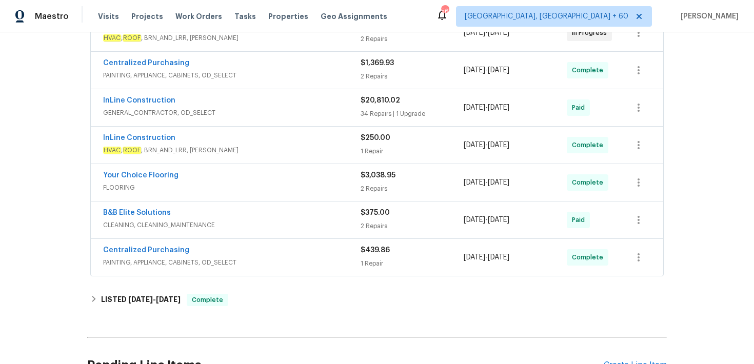
scroll to position [333, 0]
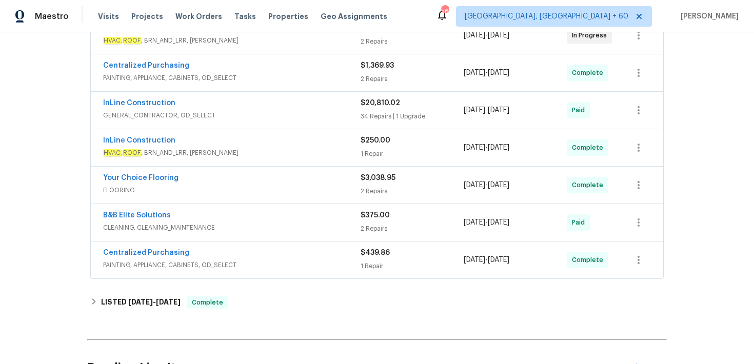
click at [372, 105] on span "$20,810.02" at bounding box center [381, 103] width 40 height 7
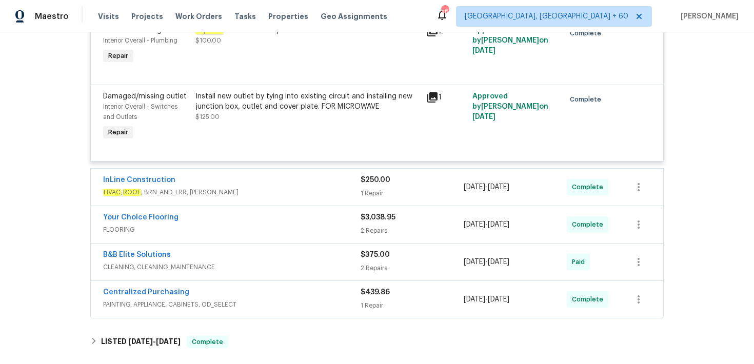
scroll to position [3302, 0]
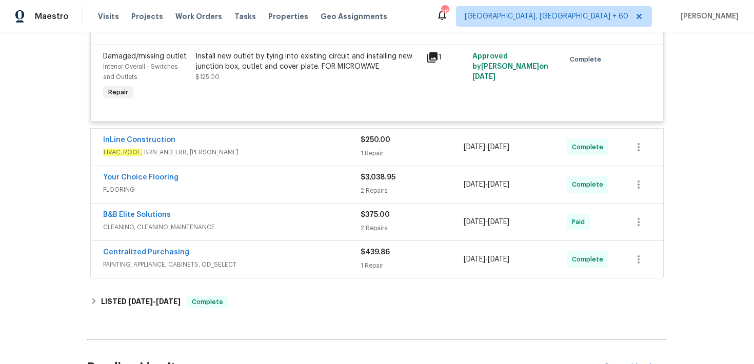
click at [379, 159] on div "1 Repair" at bounding box center [412, 153] width 103 height 10
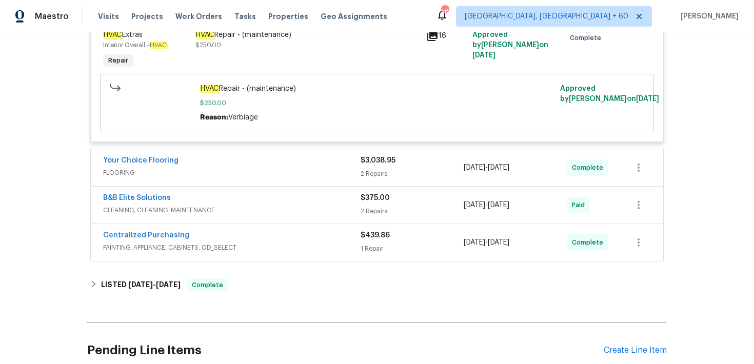
scroll to position [3473, 0]
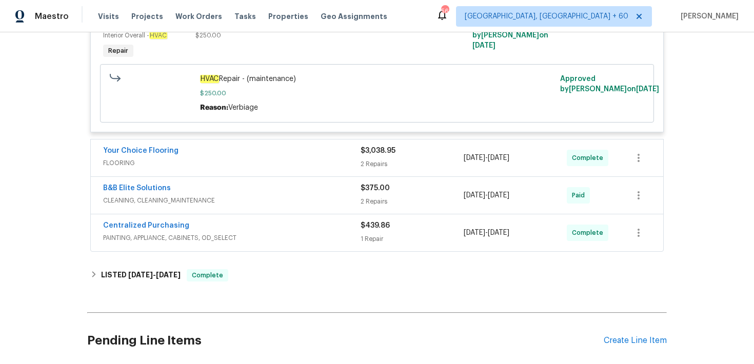
click at [372, 169] on div "2 Repairs" at bounding box center [412, 164] width 103 height 10
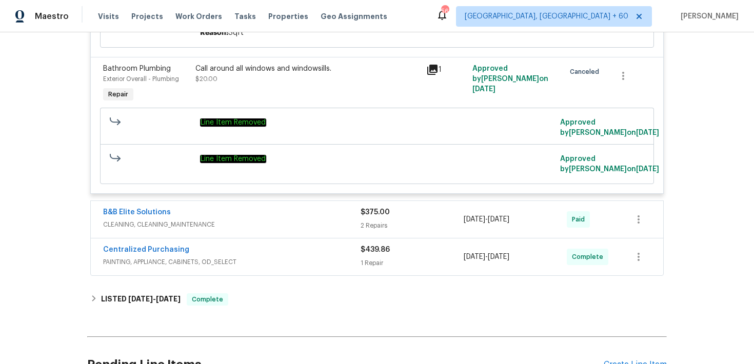
scroll to position [3807, 0]
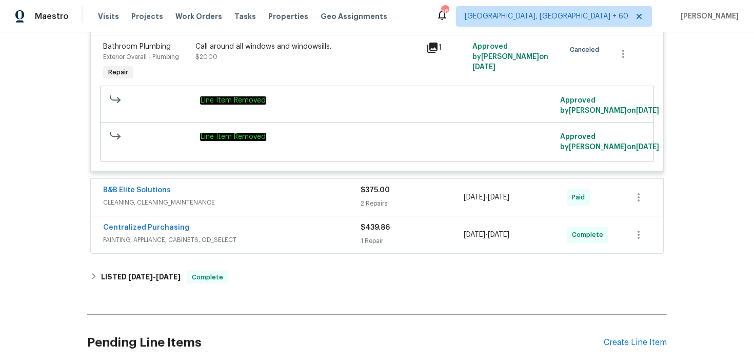
click at [368, 209] on div "2 Repairs" at bounding box center [412, 204] width 103 height 10
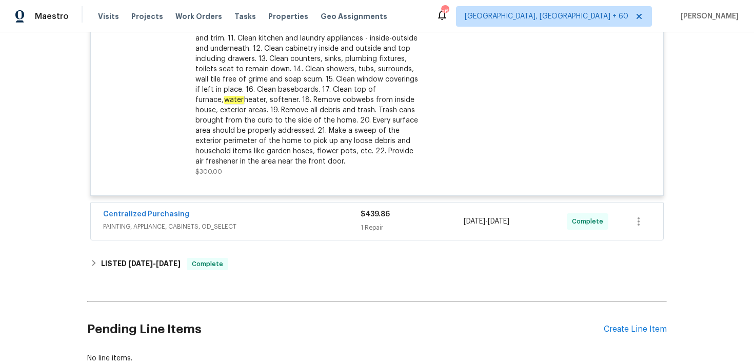
scroll to position [4176, 0]
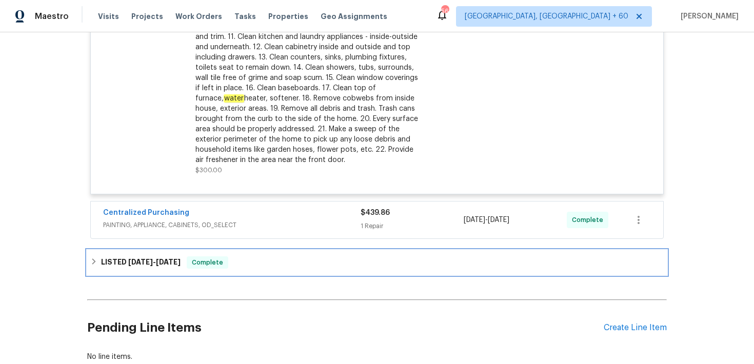
click at [275, 269] on div "LISTED [DATE] - [DATE] Complete" at bounding box center [377, 262] width 574 height 12
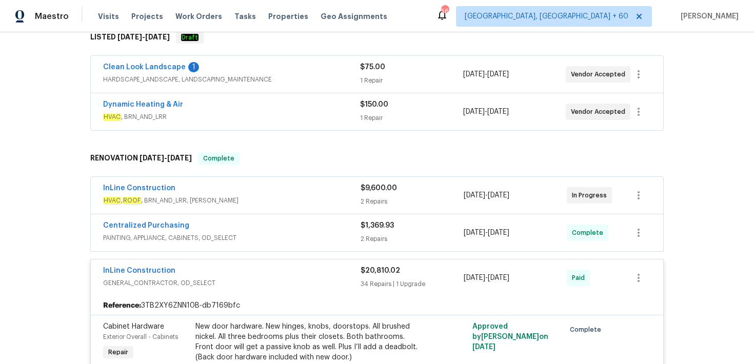
scroll to position [191, 0]
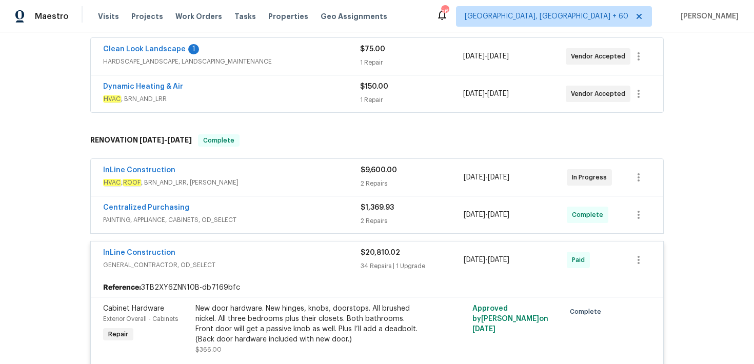
click at [379, 209] on span "$1,369.93" at bounding box center [377, 207] width 33 height 7
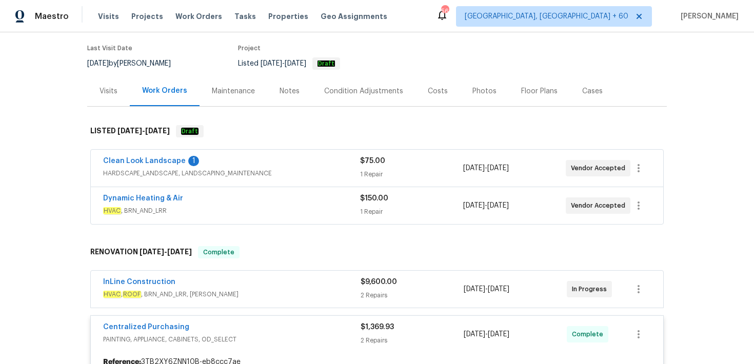
scroll to position [0, 0]
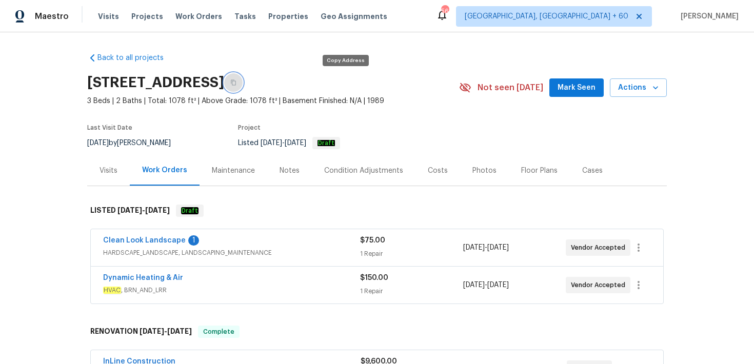
click at [236, 85] on icon "button" at bounding box center [233, 83] width 6 height 6
